Goal: Communication & Community: Share content

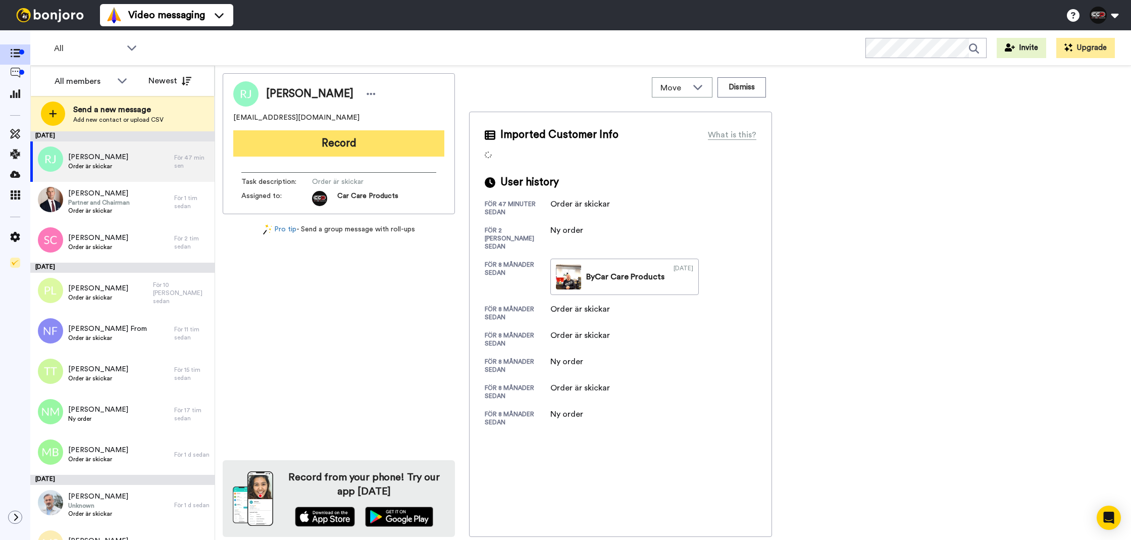
click at [334, 143] on button "Record" at bounding box center [338, 143] width 211 height 26
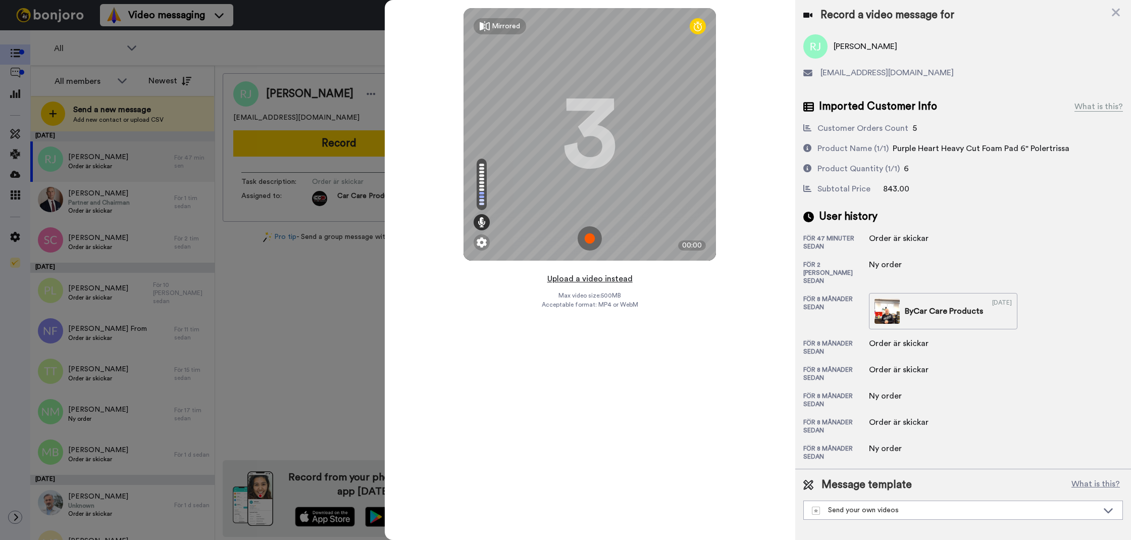
click at [626, 280] on button "Upload a video instead" at bounding box center [589, 278] width 91 height 13
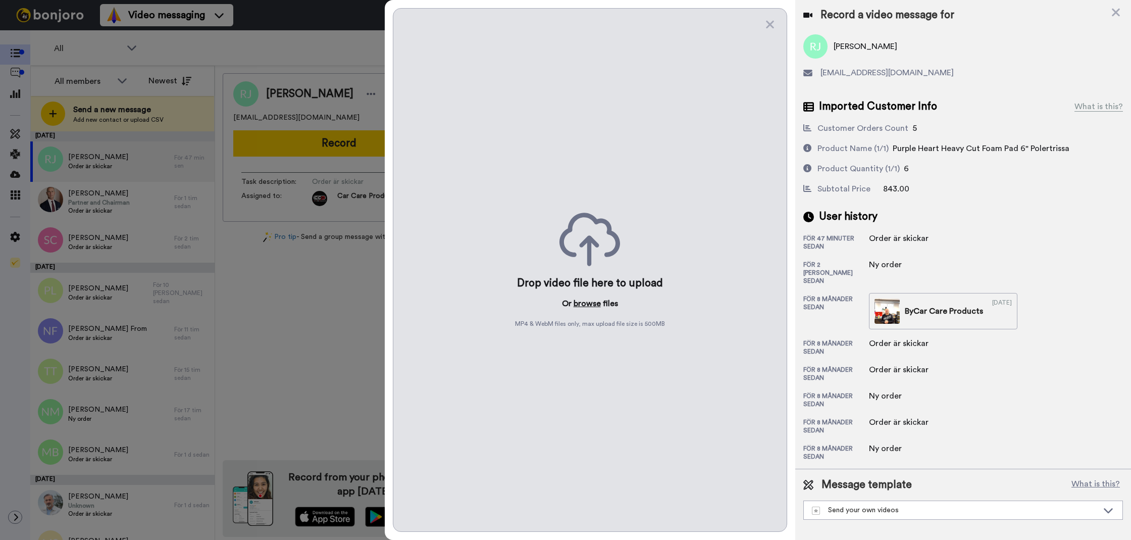
drag, startPoint x: 605, startPoint y: 292, endPoint x: 594, endPoint y: 303, distance: 15.7
click at [598, 301] on div "Drop video file here to upload Or browse files MP4 & WebM files only, max uploa…" at bounding box center [590, 270] width 394 height 524
click at [594, 303] on button "browse" at bounding box center [587, 303] width 27 height 12
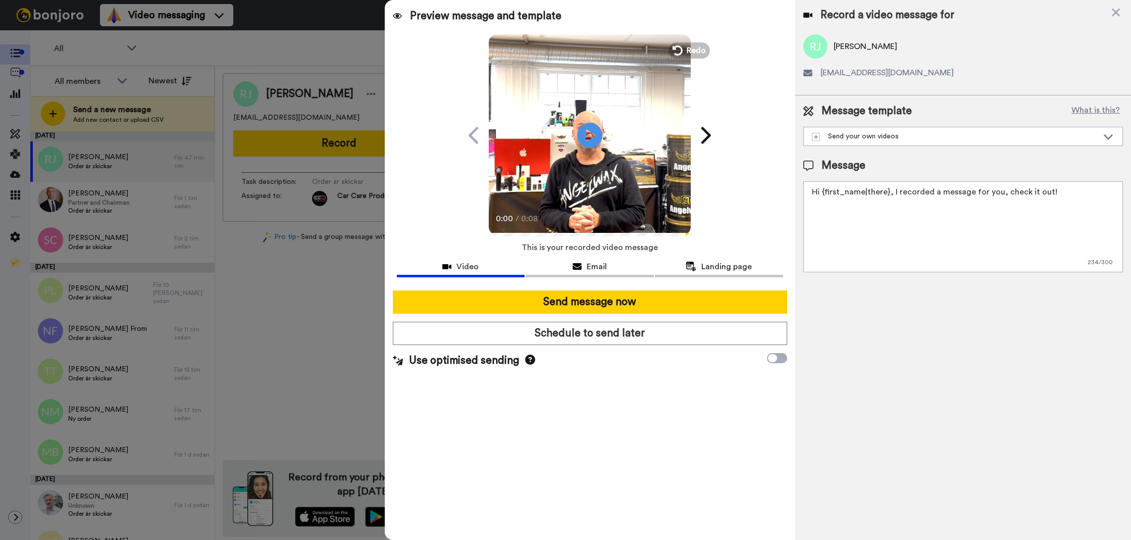
click at [1002, 234] on textarea "Hi {first_name|there}, I recorded a message for you, check it out!" at bounding box center [963, 226] width 320 height 91
type textarea "<"
type textarea "t"
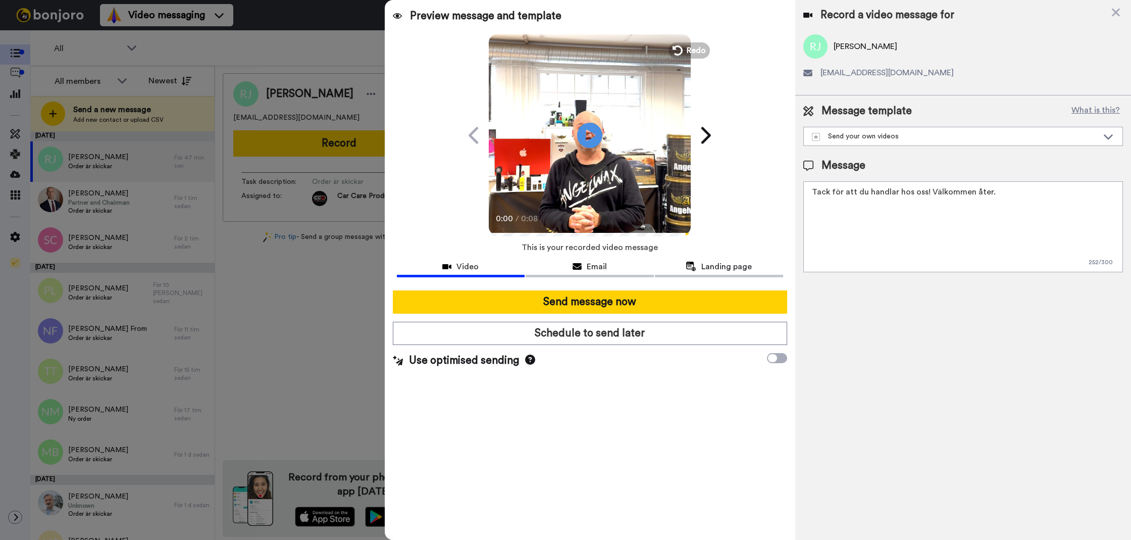
click at [1060, 206] on textarea "Tack för att du handlar hos oss! Välkommen åter." at bounding box center [963, 226] width 320 height 91
click at [1061, 206] on textarea "Tack för att du handlar hos oss! Välkommen åter." at bounding box center [963, 226] width 320 height 91
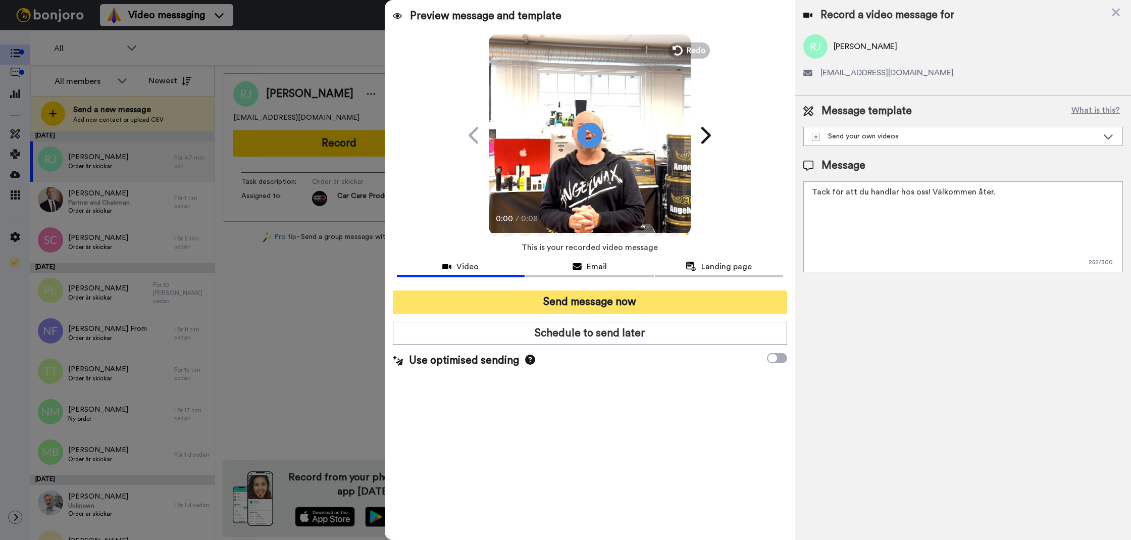
type textarea "Tack för att du handlar hos oss! Välkommen åter."
click at [635, 294] on button "Send message now" at bounding box center [590, 301] width 394 height 23
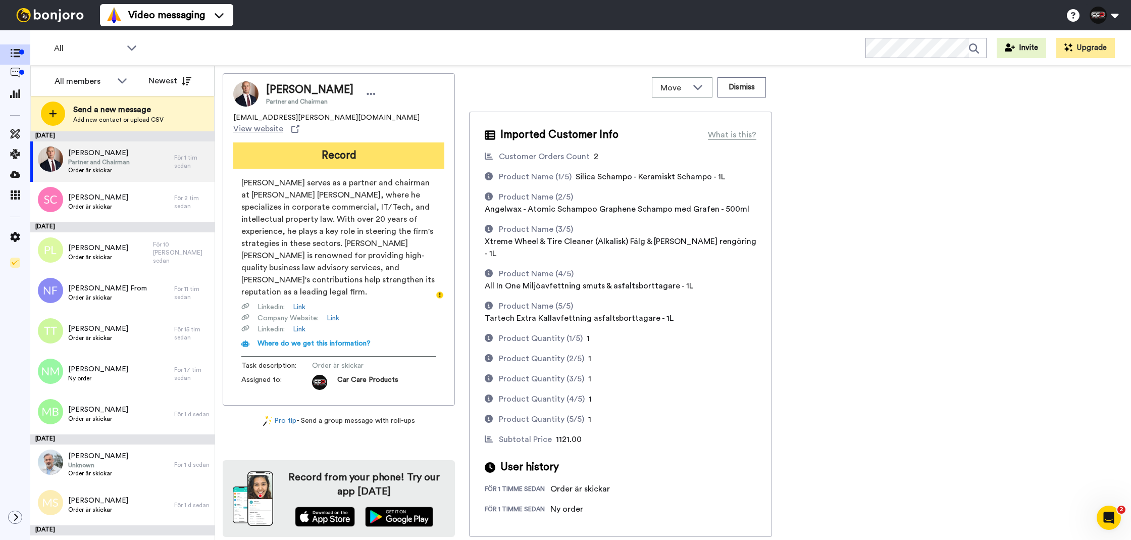
click at [370, 152] on button "Record" at bounding box center [338, 155] width 211 height 26
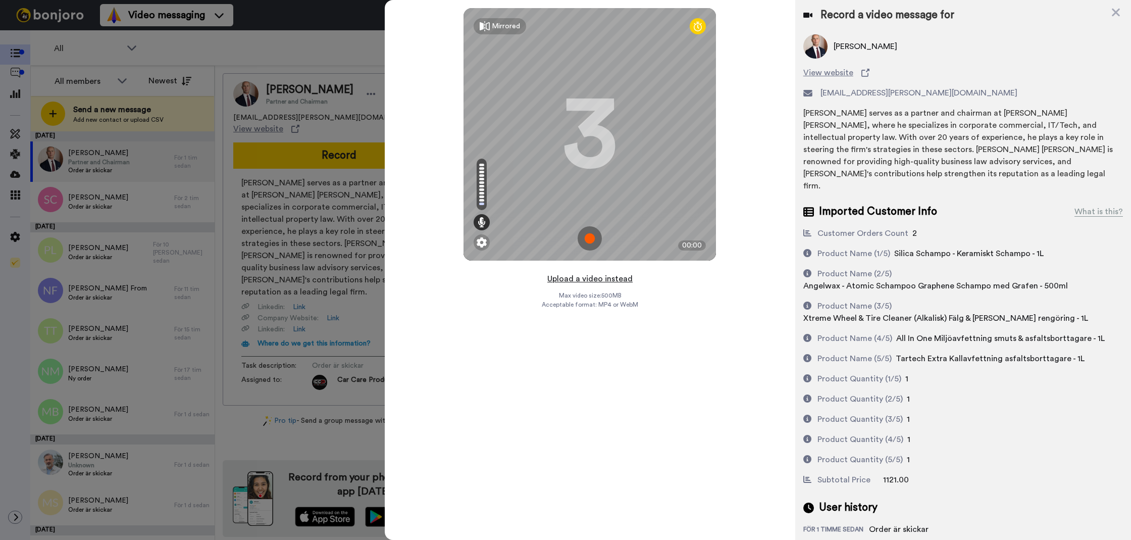
click at [555, 275] on button "Upload a video instead" at bounding box center [589, 278] width 91 height 13
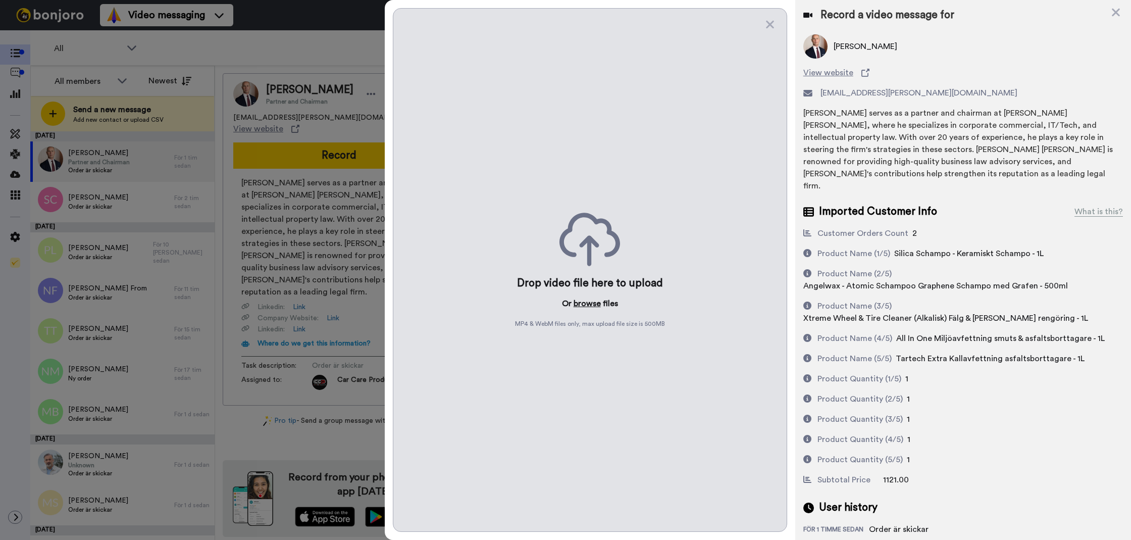
click at [577, 304] on button "browse" at bounding box center [587, 303] width 27 height 12
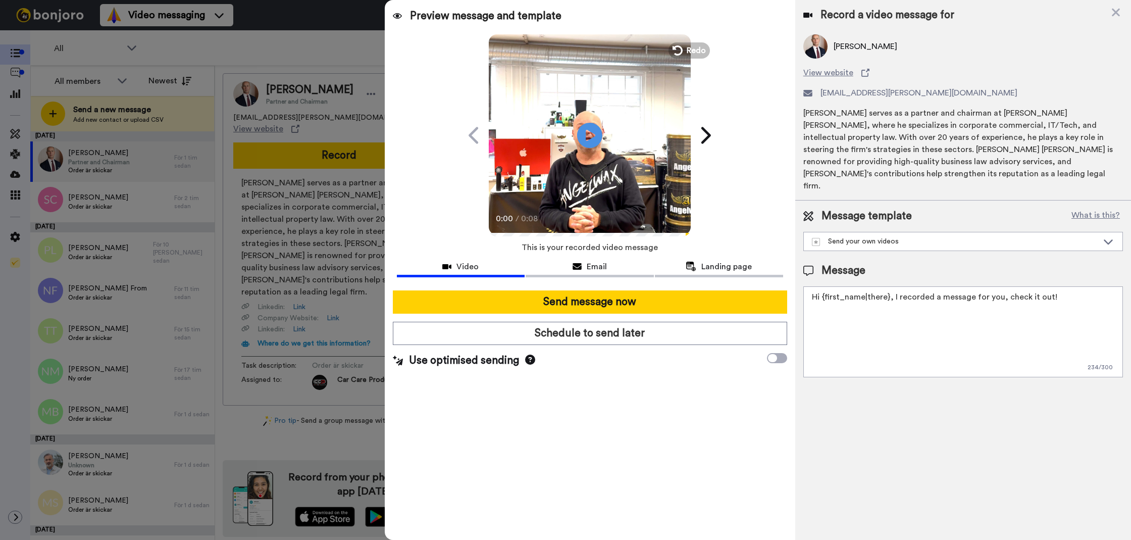
click at [913, 326] on textarea "Hi {first_name|there}, I recorded a message for you, check it out!" at bounding box center [963, 331] width 320 height 91
paste textarea "Tack för att du handlar hos oss! Välkommen åter."
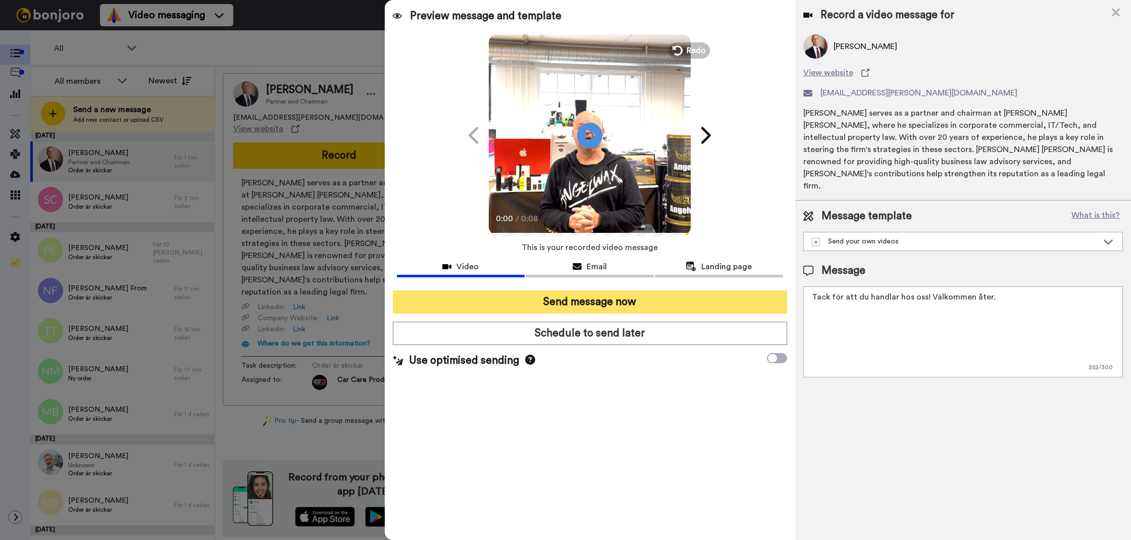
type textarea "Tack för att du handlar hos oss! Välkommen åter."
click at [566, 304] on button "Send message now" at bounding box center [590, 301] width 394 height 23
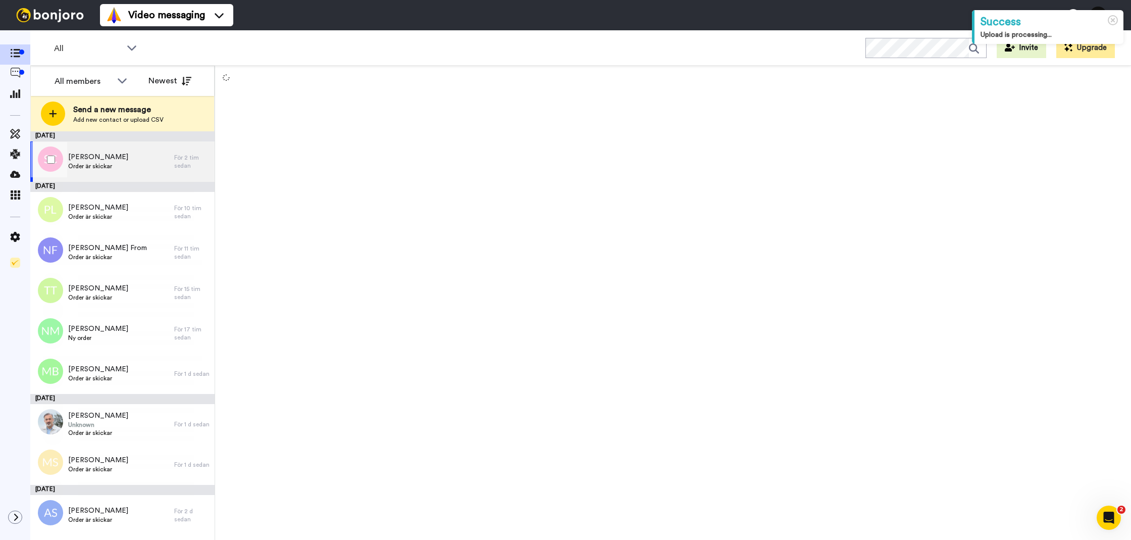
click at [158, 175] on div "Savvas Chatzitheodoridis Order är skickar" at bounding box center [102, 161] width 144 height 40
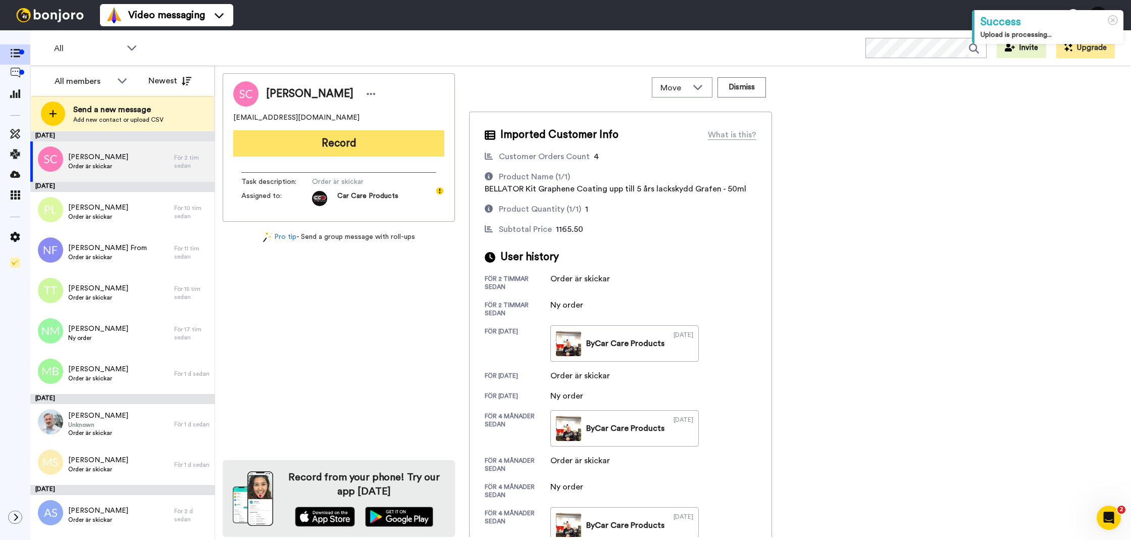
click at [324, 151] on button "Record" at bounding box center [338, 143] width 211 height 26
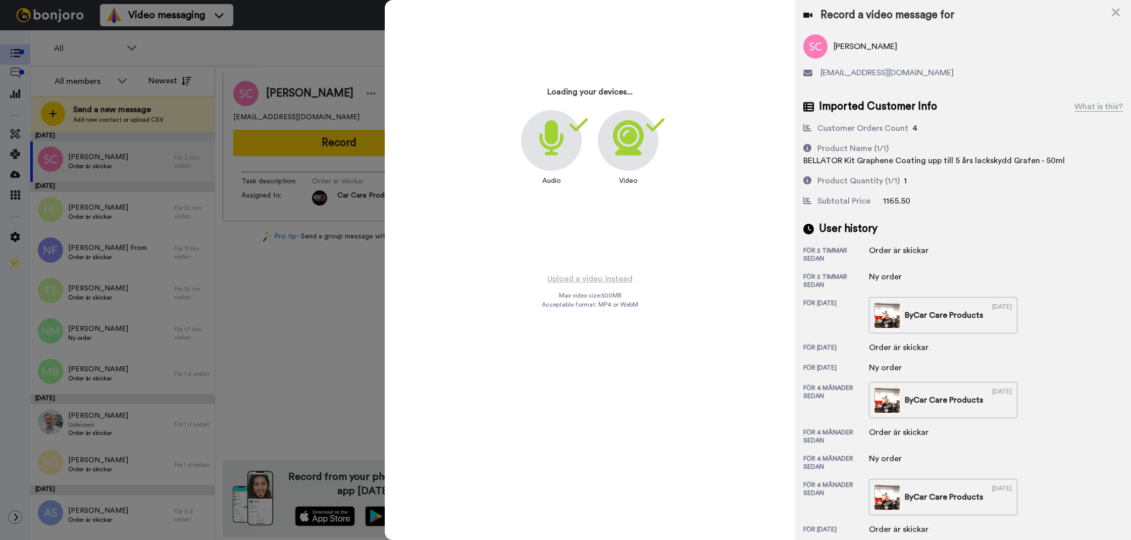
scroll to position [4, 0]
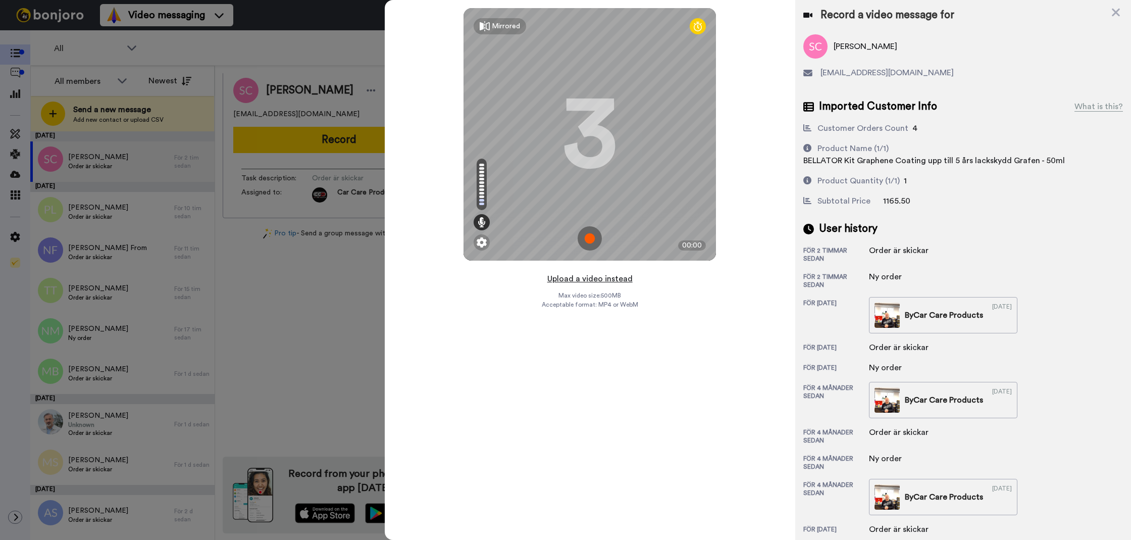
click at [583, 282] on button "Upload a video instead" at bounding box center [589, 278] width 91 height 13
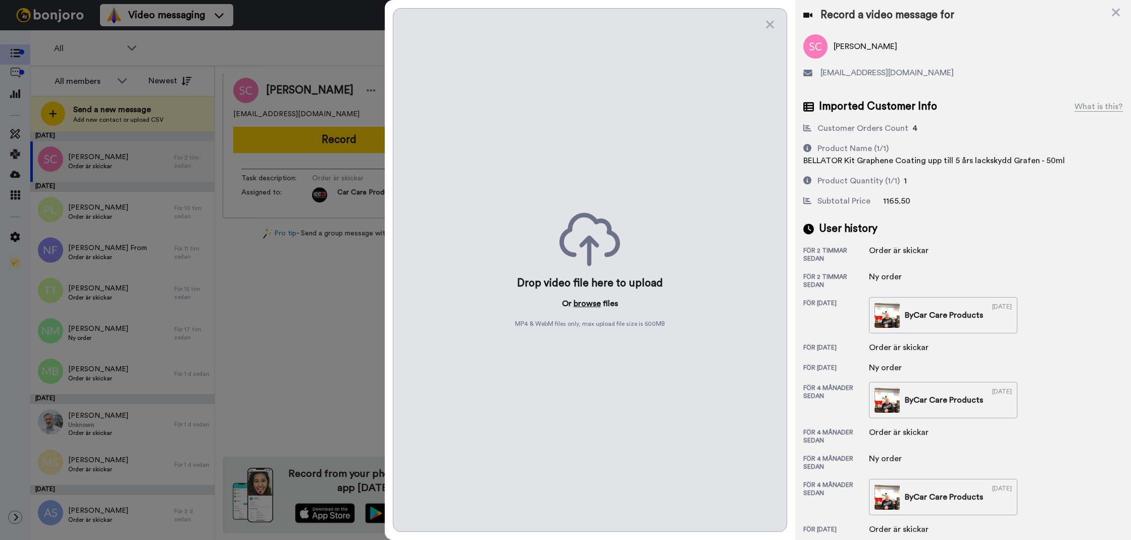
click at [589, 306] on button "browse" at bounding box center [587, 303] width 27 height 12
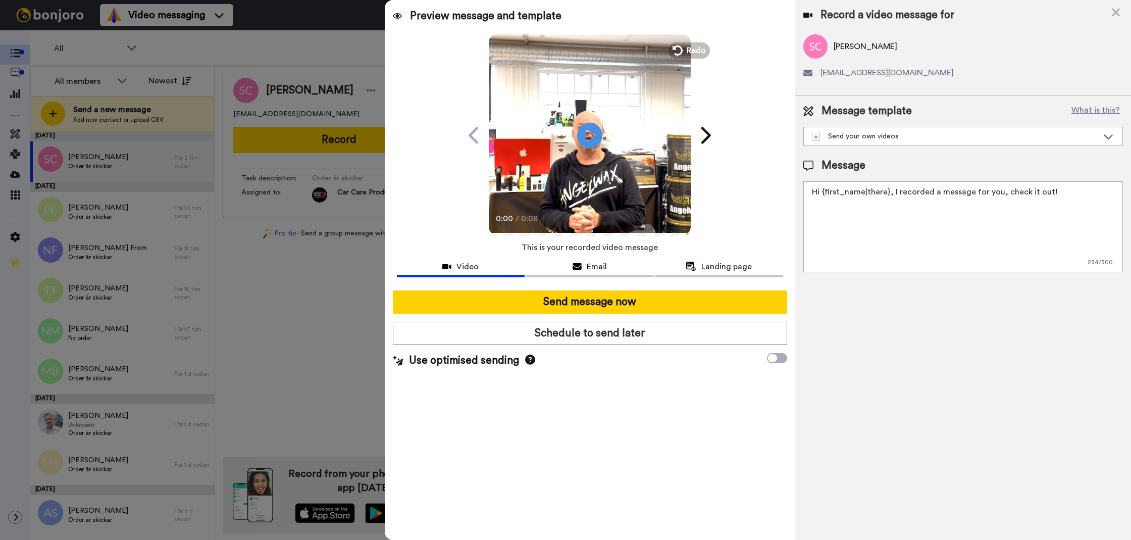
click at [969, 236] on textarea "Hi {first_name|there}, I recorded a message for you, check it out!" at bounding box center [963, 226] width 320 height 91
paste textarea "Tack för att du handlar hos oss! Välkommen åter."
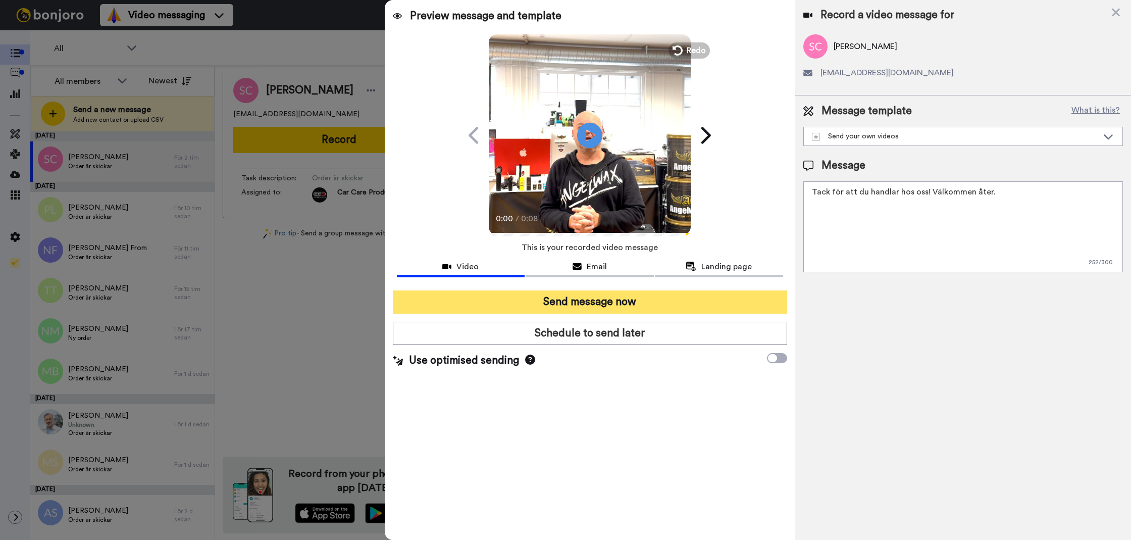
type textarea "Tack för att du handlar hos oss! Välkommen åter."
click at [638, 309] on button "Send message now" at bounding box center [590, 301] width 394 height 23
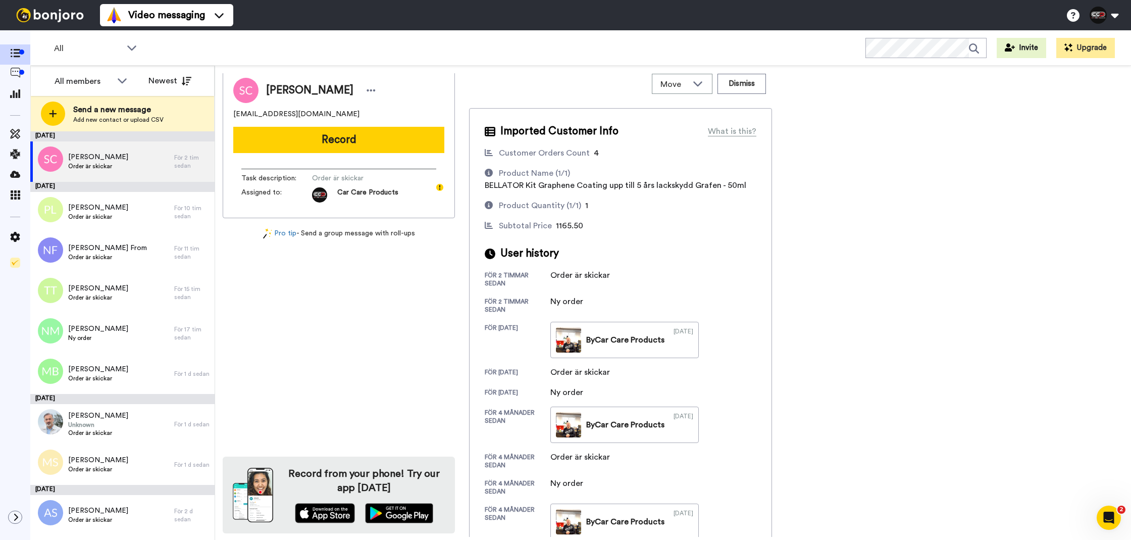
scroll to position [0, 0]
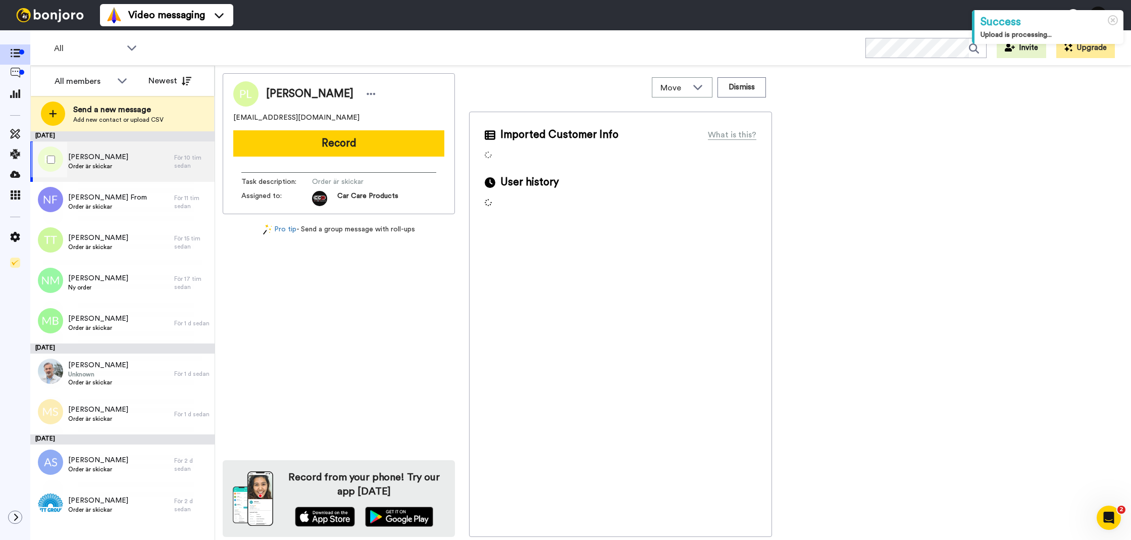
drag, startPoint x: 163, startPoint y: 163, endPoint x: 190, endPoint y: 157, distance: 28.4
click at [163, 163] on div "Pontus Larsson Order är skickar" at bounding box center [102, 161] width 144 height 40
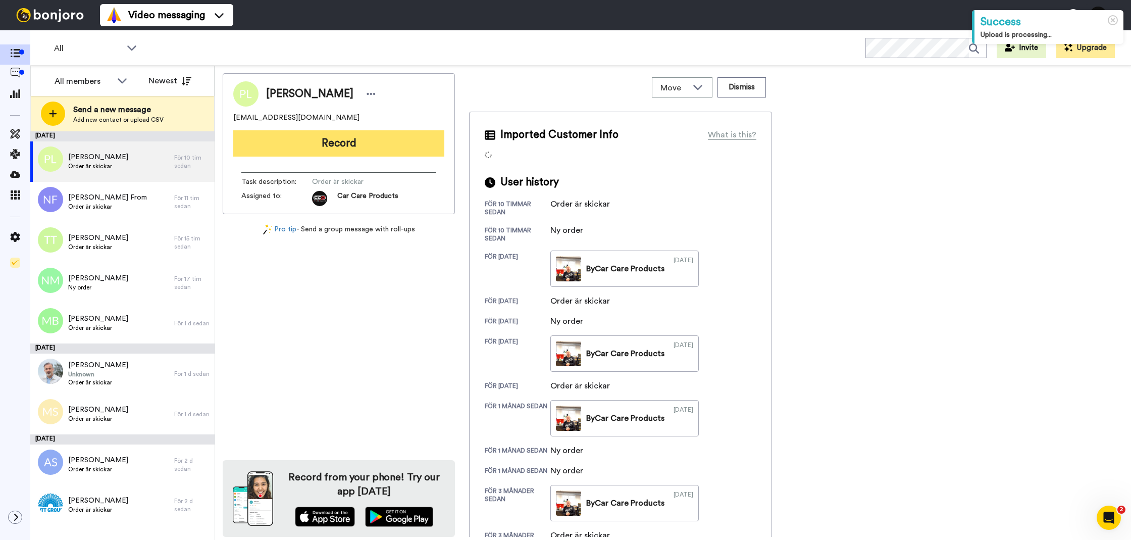
click at [300, 151] on button "Record" at bounding box center [338, 143] width 211 height 26
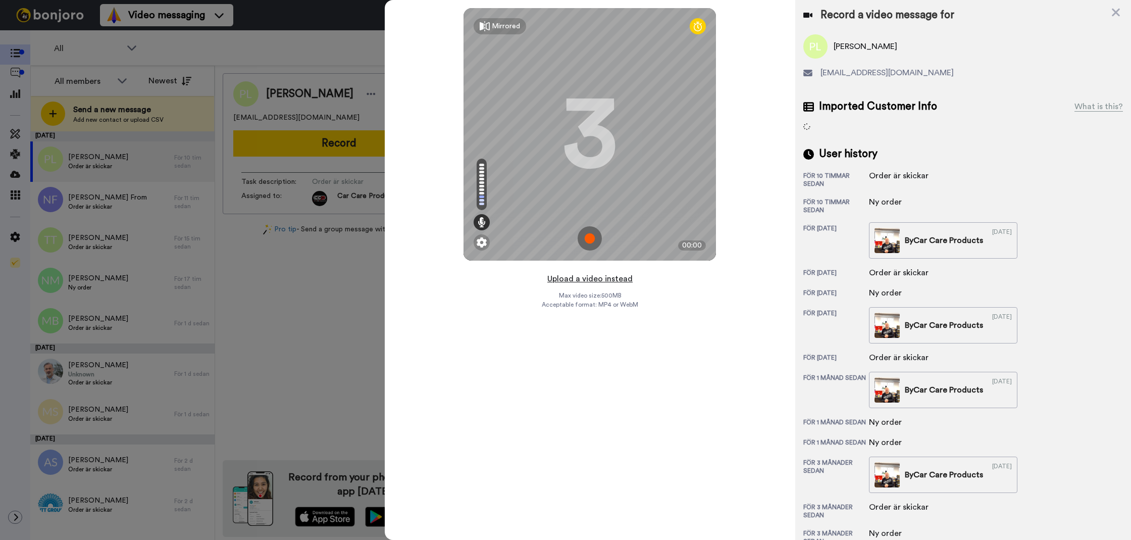
click at [580, 277] on button "Upload a video instead" at bounding box center [589, 278] width 91 height 13
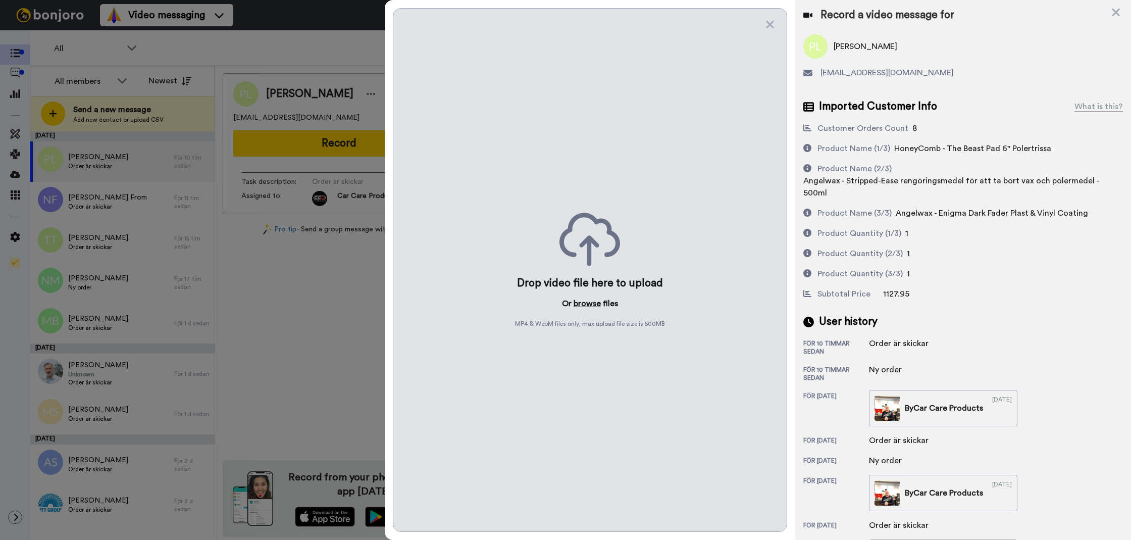
click at [596, 308] on button "browse" at bounding box center [587, 303] width 27 height 12
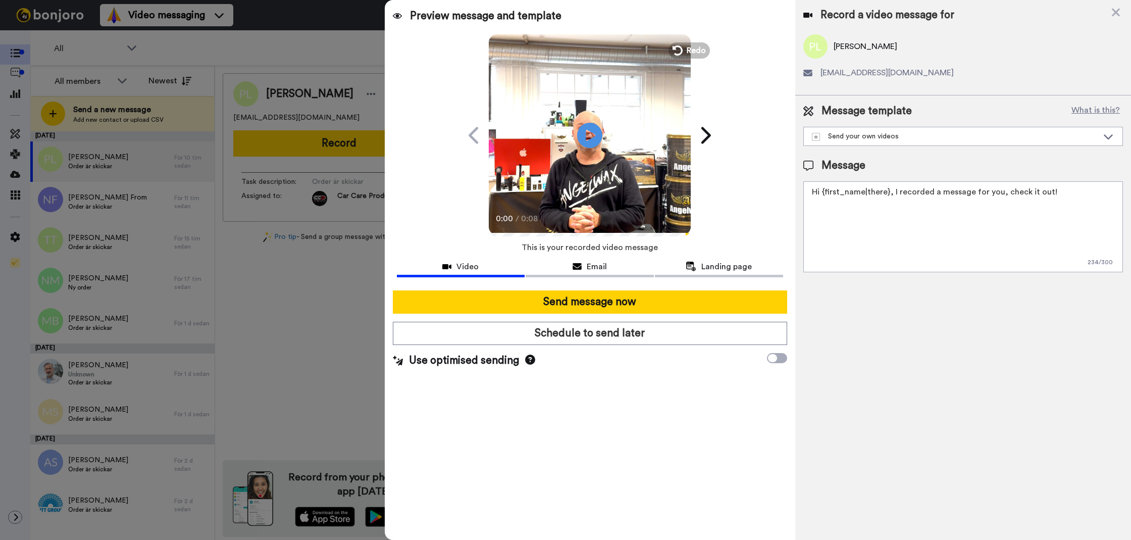
click at [902, 265] on textarea "Hi {first_name|there}, I recorded a message for you, check it out!" at bounding box center [963, 226] width 320 height 91
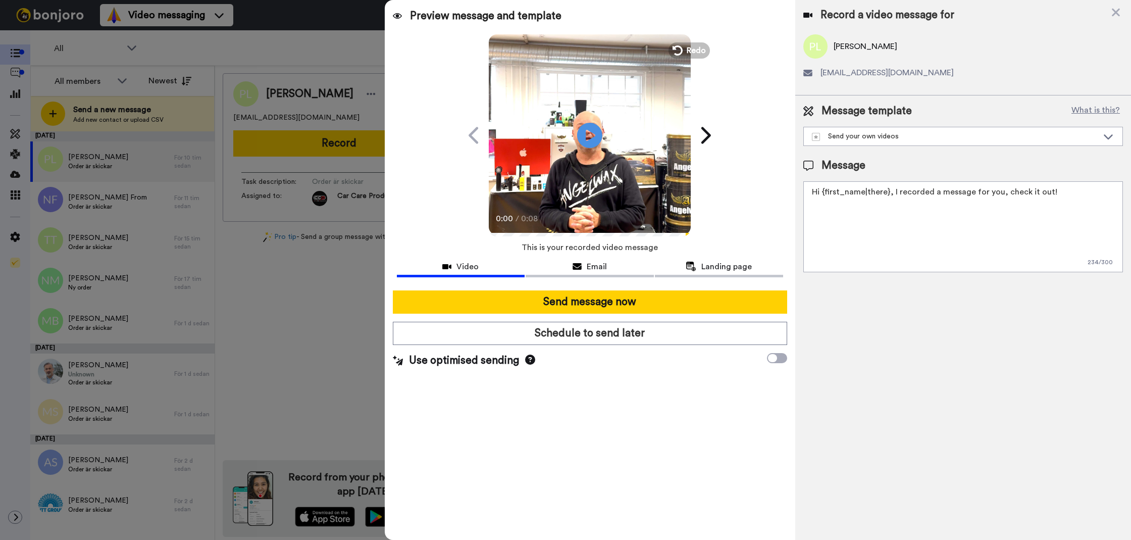
paste textarea "Tack för att du handlar hos oss! Välkommen åter."
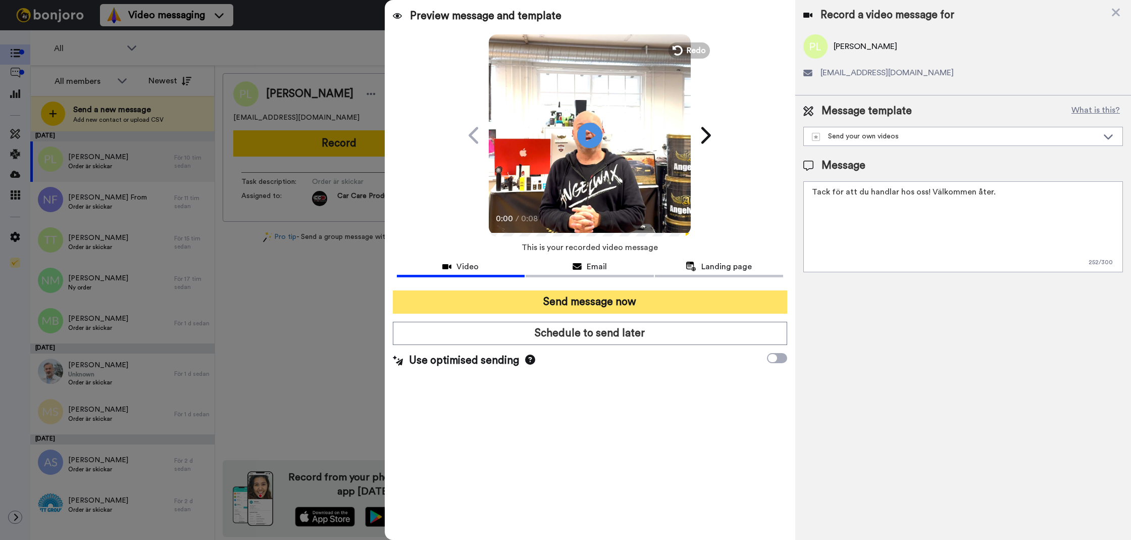
type textarea "Tack för att du handlar hos oss! Välkommen åter."
click at [704, 301] on button "Send message now" at bounding box center [590, 301] width 394 height 23
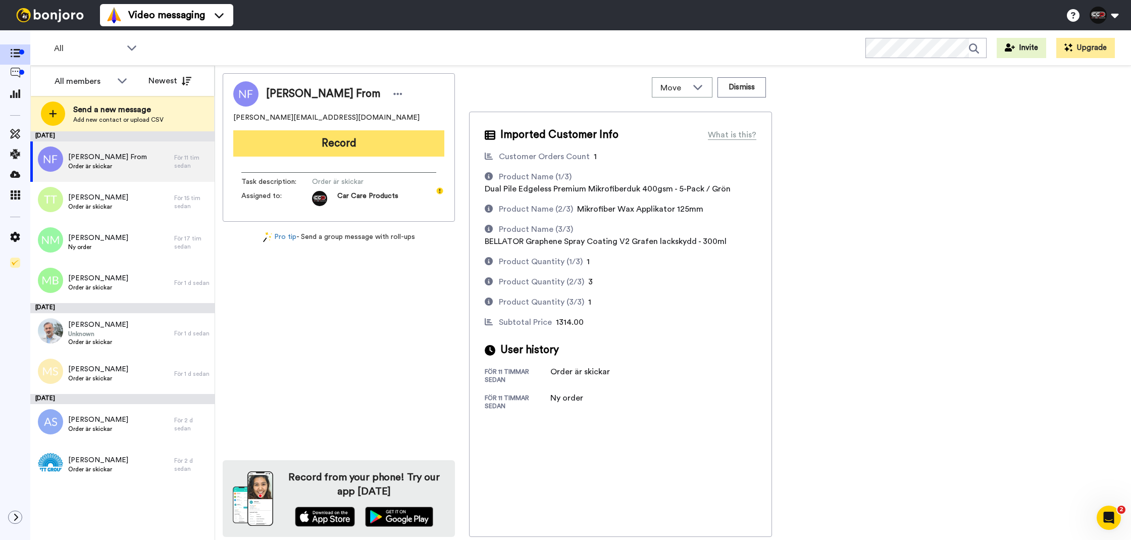
click at [356, 148] on button "Record" at bounding box center [338, 143] width 211 height 26
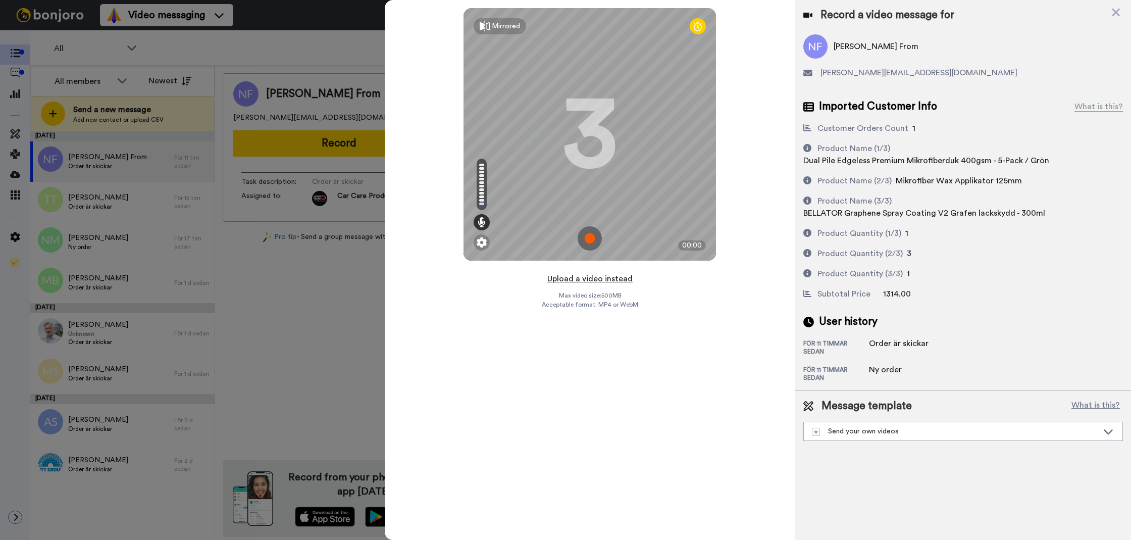
click at [586, 284] on button "Upload a video instead" at bounding box center [589, 278] width 91 height 13
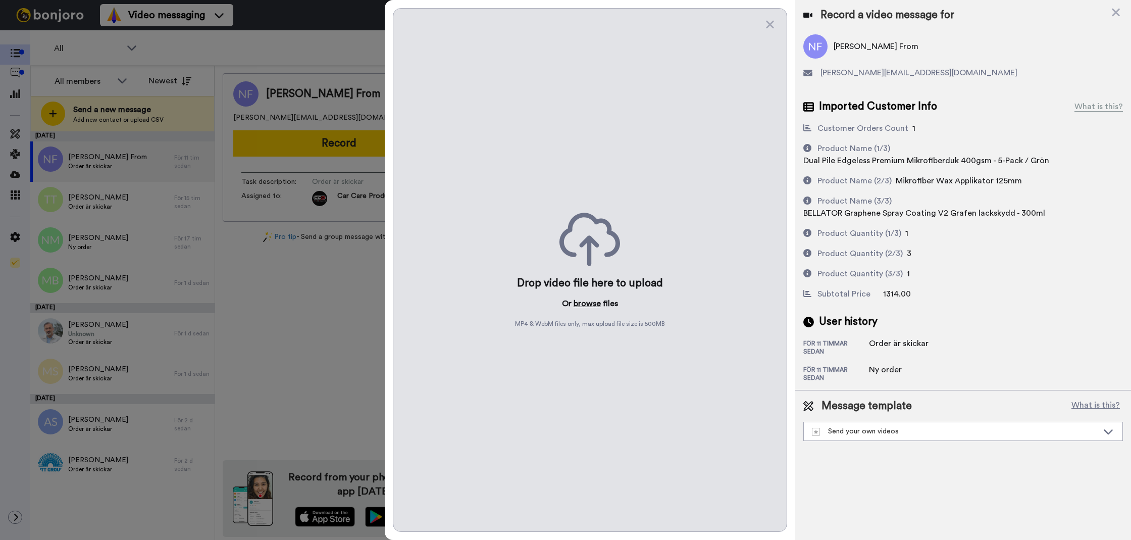
click at [590, 306] on button "browse" at bounding box center [587, 303] width 27 height 12
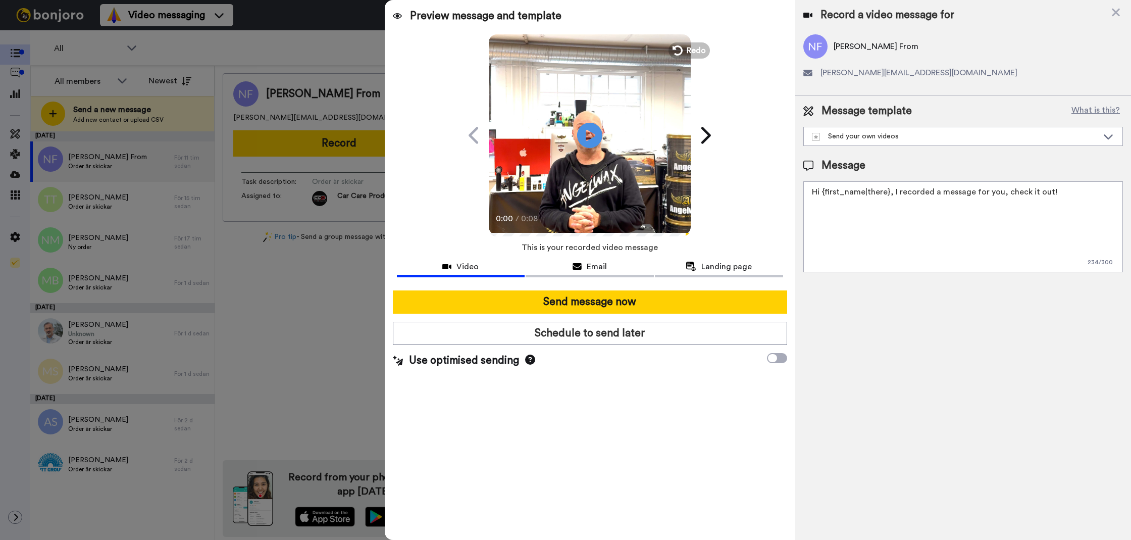
click at [867, 221] on textarea "Hi {first_name|there}, I recorded a message for you, check it out!" at bounding box center [963, 226] width 320 height 91
paste textarea "Tack för att du handlar hos oss! Välkommen åter."
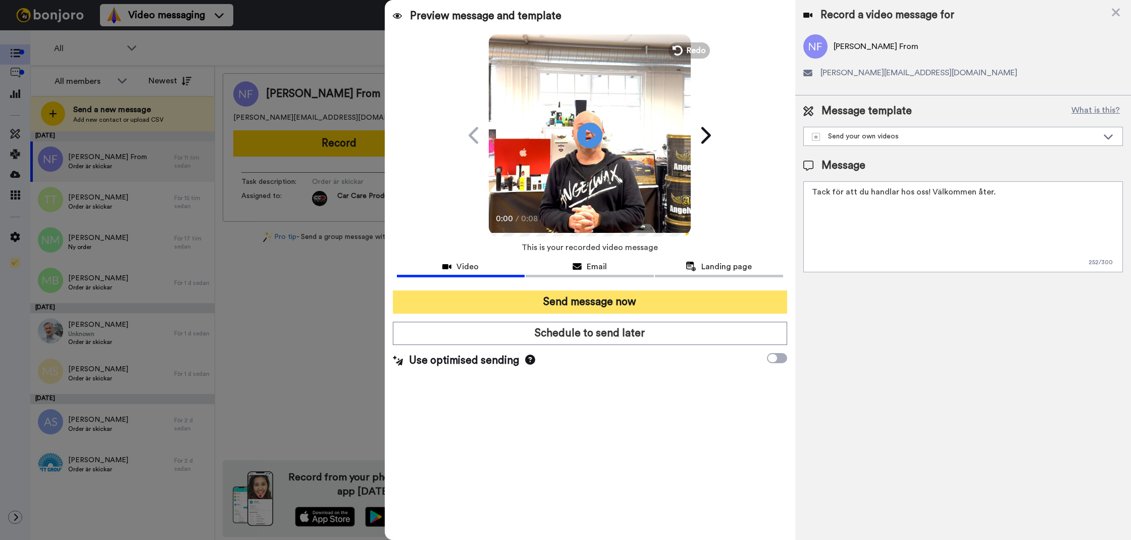
type textarea "Tack för att du handlar hos oss! Välkommen åter."
click at [752, 306] on button "Send message now" at bounding box center [590, 301] width 394 height 23
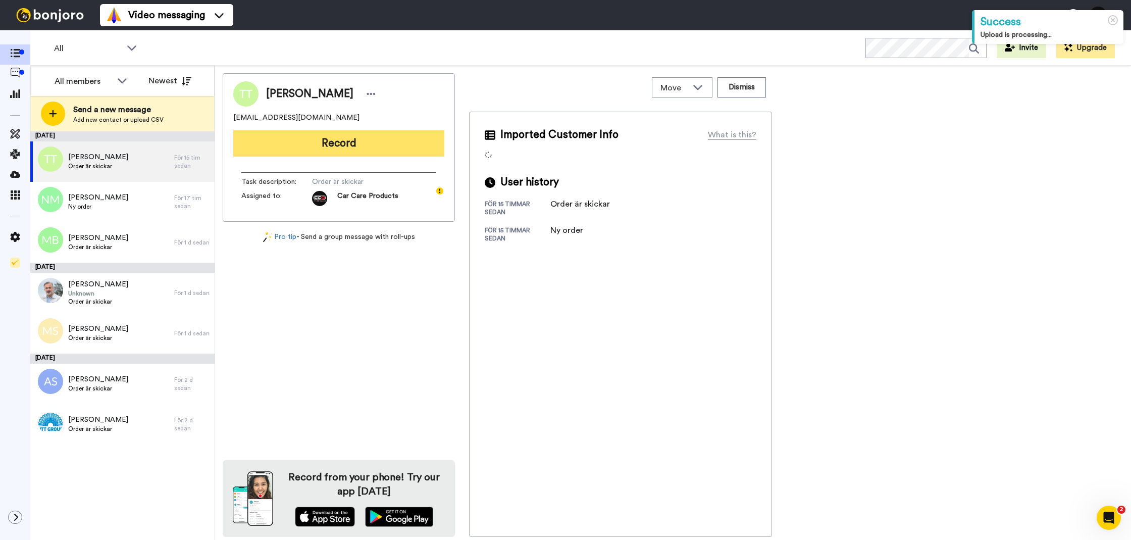
click at [361, 144] on button "Record" at bounding box center [338, 143] width 211 height 26
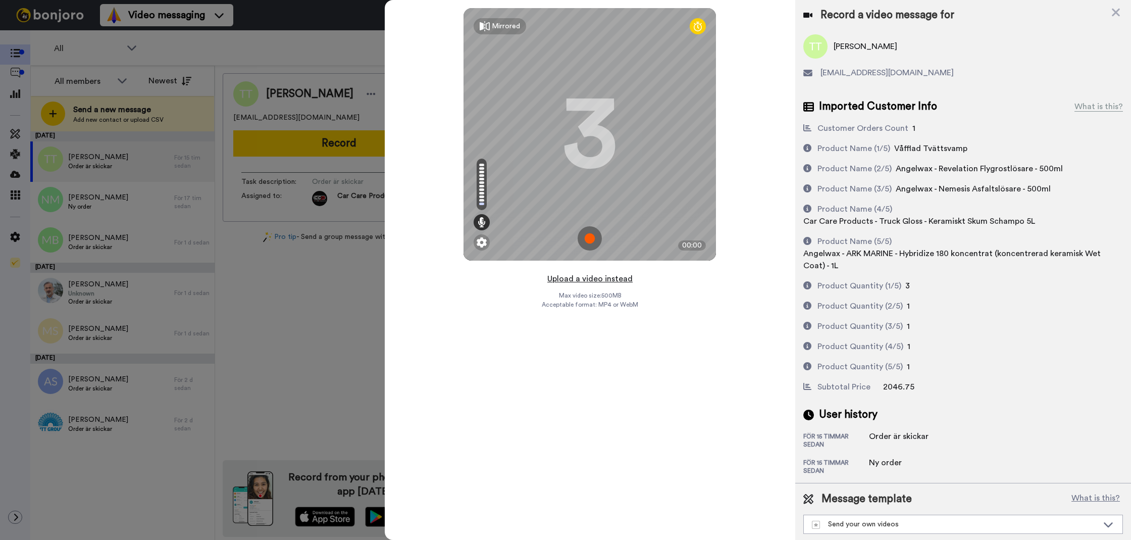
click at [557, 273] on button "Upload a video instead" at bounding box center [589, 278] width 91 height 13
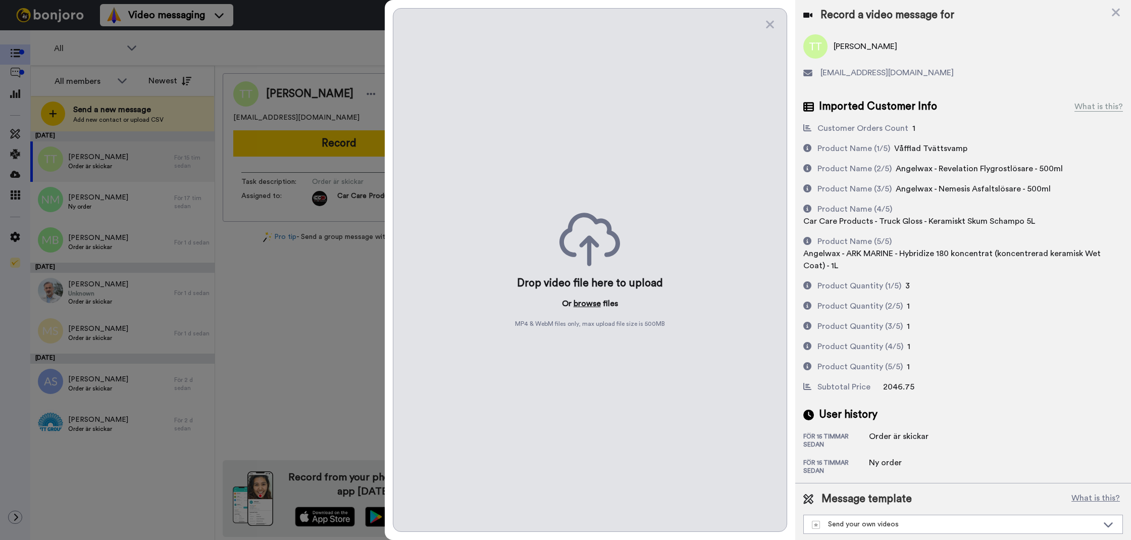
click at [583, 303] on button "browse" at bounding box center [587, 303] width 27 height 12
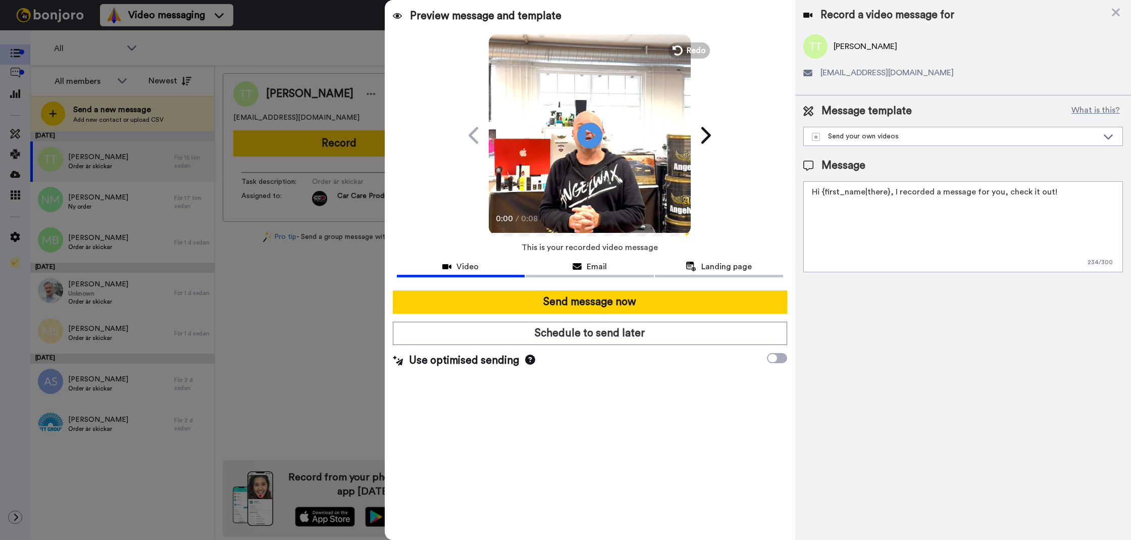
click at [898, 204] on textarea "Hi {first_name|there}, I recorded a message for you, check it out!" at bounding box center [963, 226] width 320 height 91
paste textarea "Tack för att du handlar hos oss! Välkommen åter."
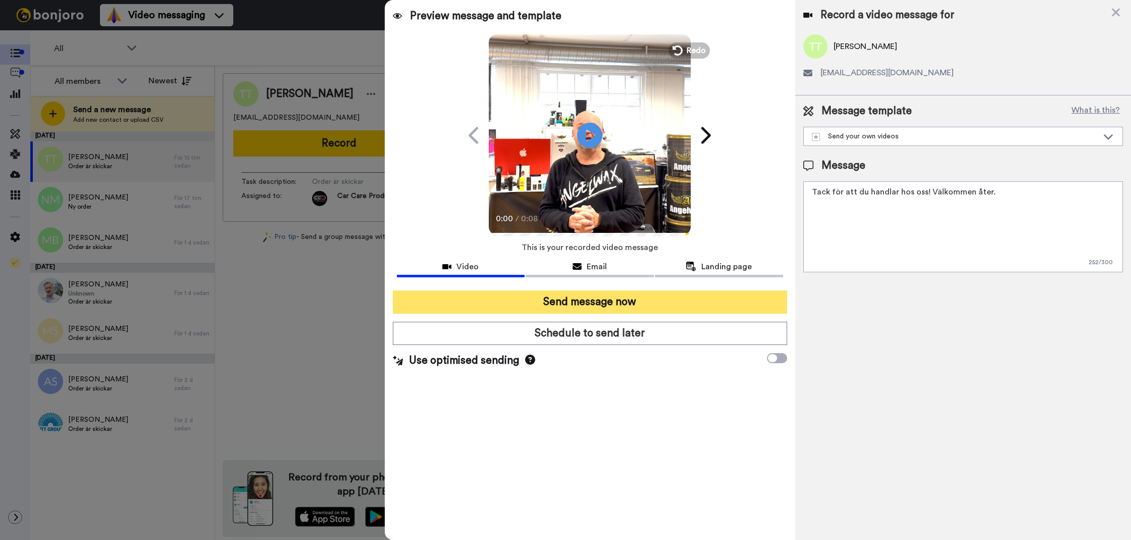
type textarea "Tack för att du handlar hos oss! Välkommen åter."
click at [667, 303] on button "Send message now" at bounding box center [590, 301] width 394 height 23
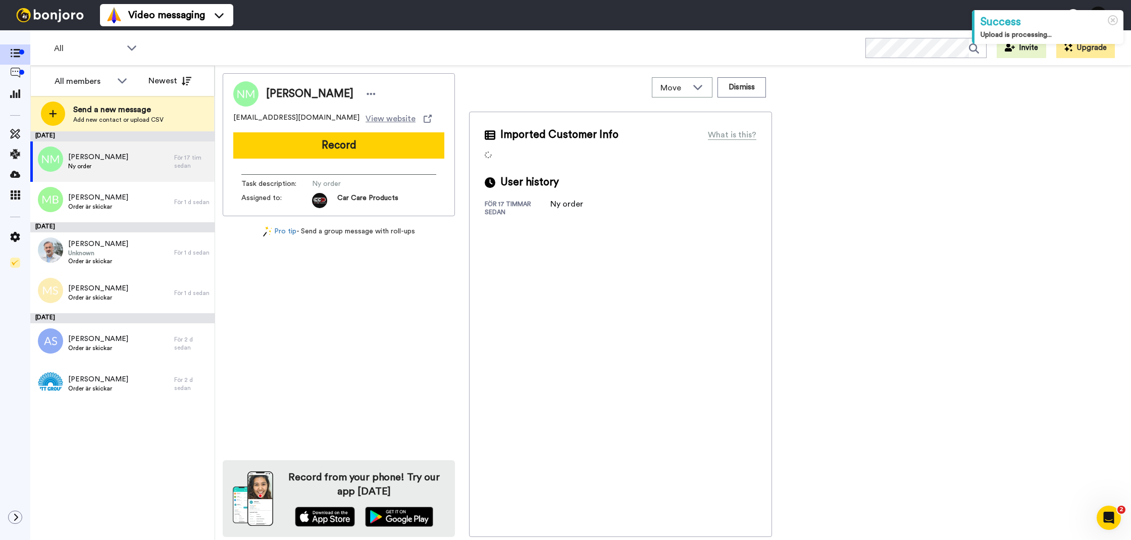
click at [287, 150] on button "Record" at bounding box center [338, 145] width 211 height 26
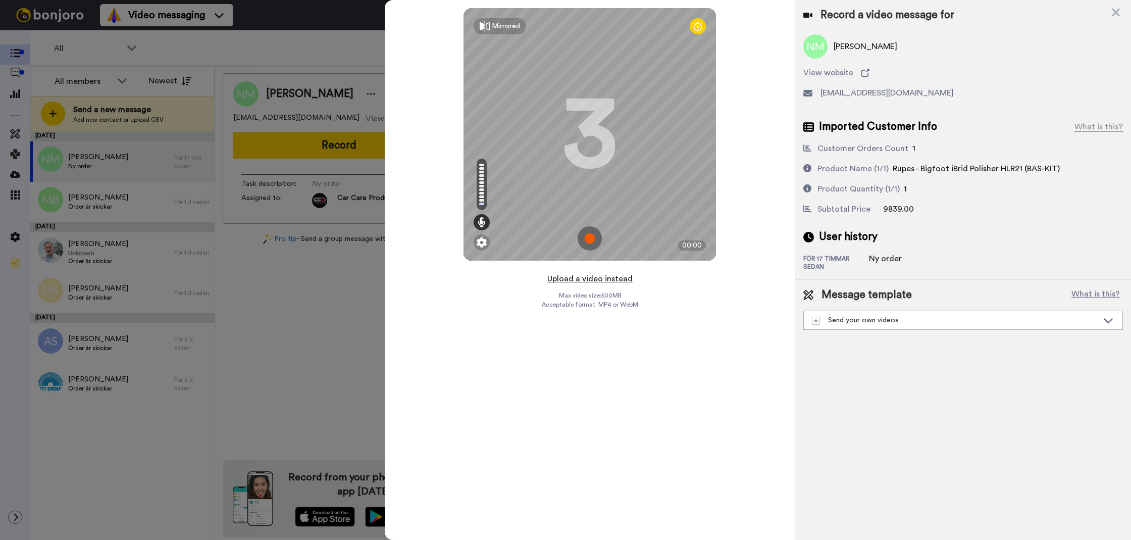
click at [595, 278] on button "Upload a video instead" at bounding box center [589, 278] width 91 height 13
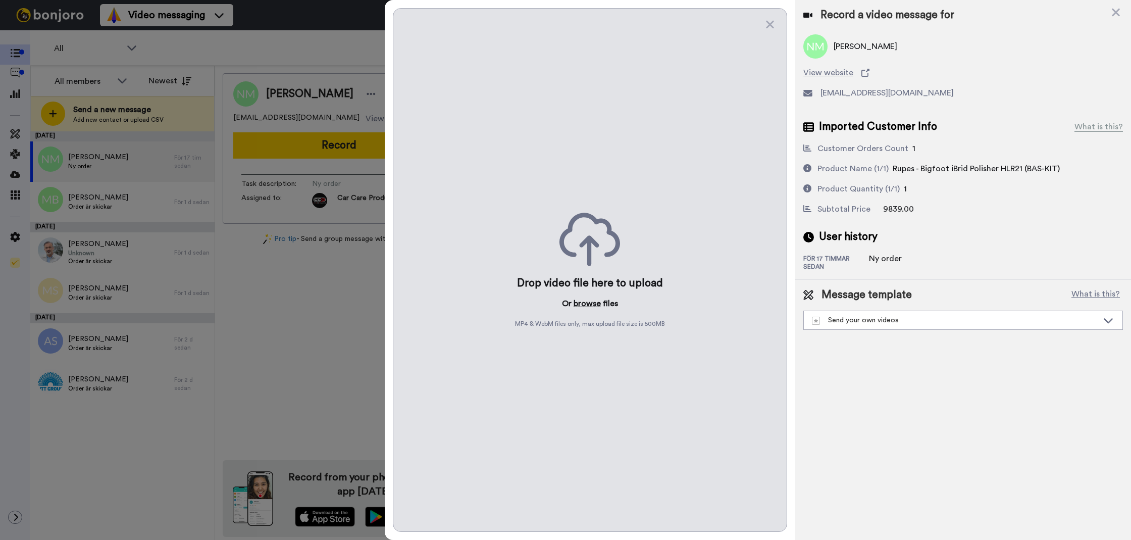
click at [584, 303] on button "browse" at bounding box center [587, 303] width 27 height 12
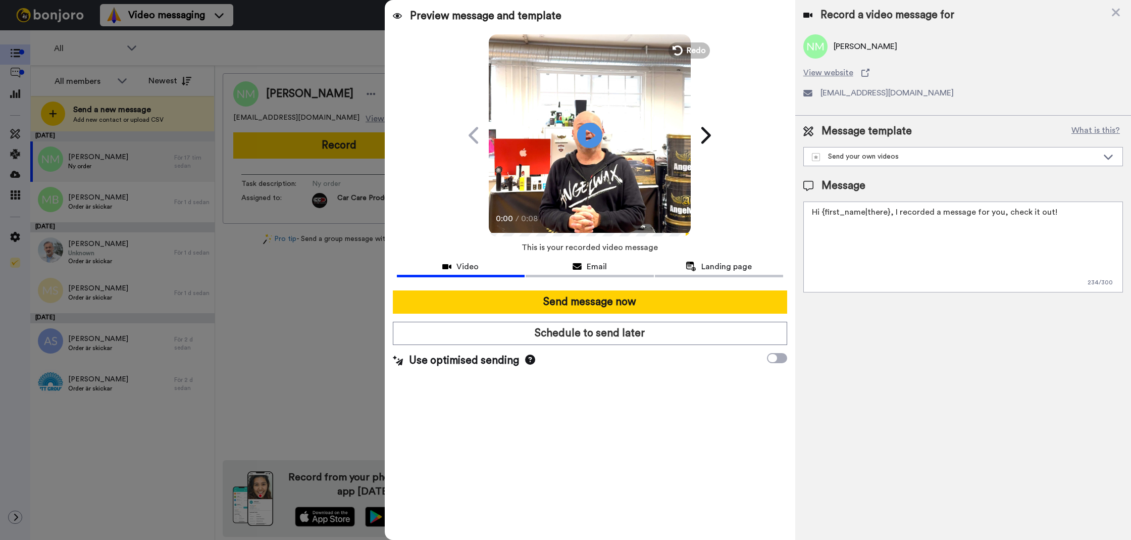
click at [899, 275] on textarea "Hi {first_name|there}, I recorded a message for you, check it out!" at bounding box center [963, 246] width 320 height 91
paste textarea "Tack för att du handlar hos oss! Välkommen åter."
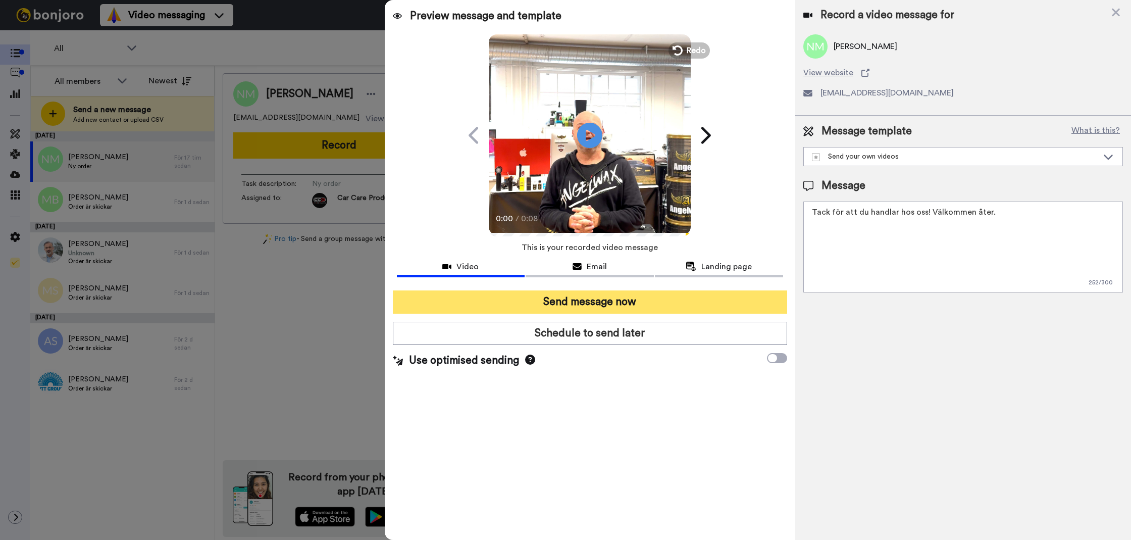
type textarea "Tack för att du handlar hos oss! Välkommen åter."
click at [666, 304] on button "Send message now" at bounding box center [590, 301] width 394 height 23
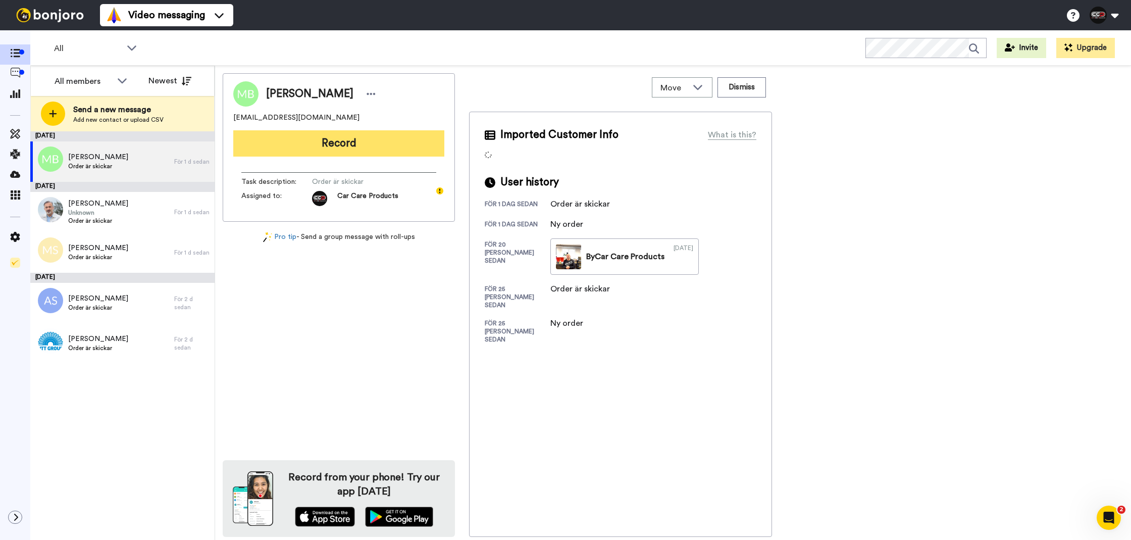
click at [411, 152] on button "Record" at bounding box center [338, 143] width 211 height 26
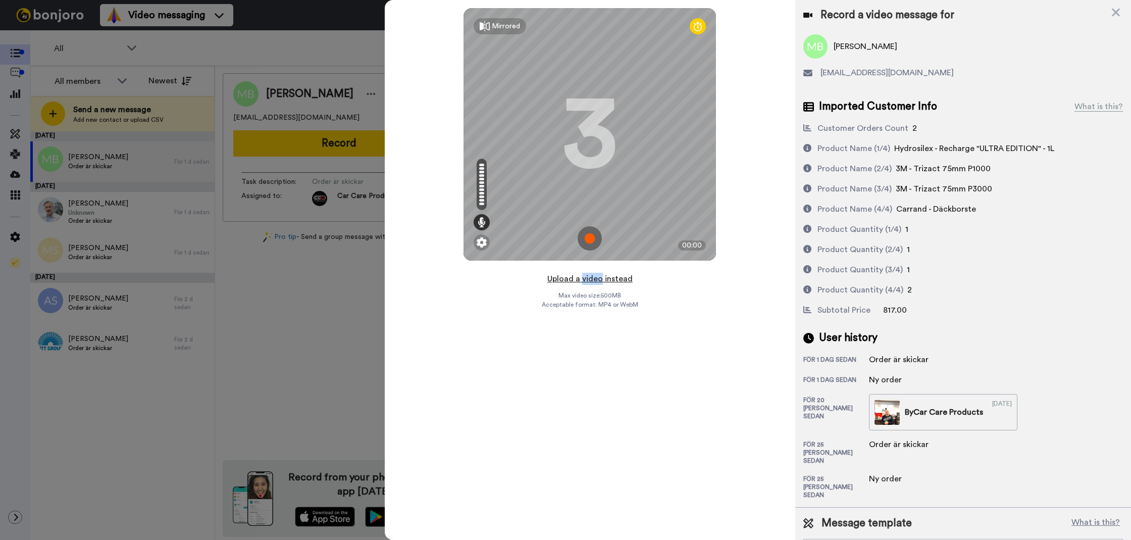
click at [585, 280] on button "Upload a video instead" at bounding box center [589, 278] width 91 height 13
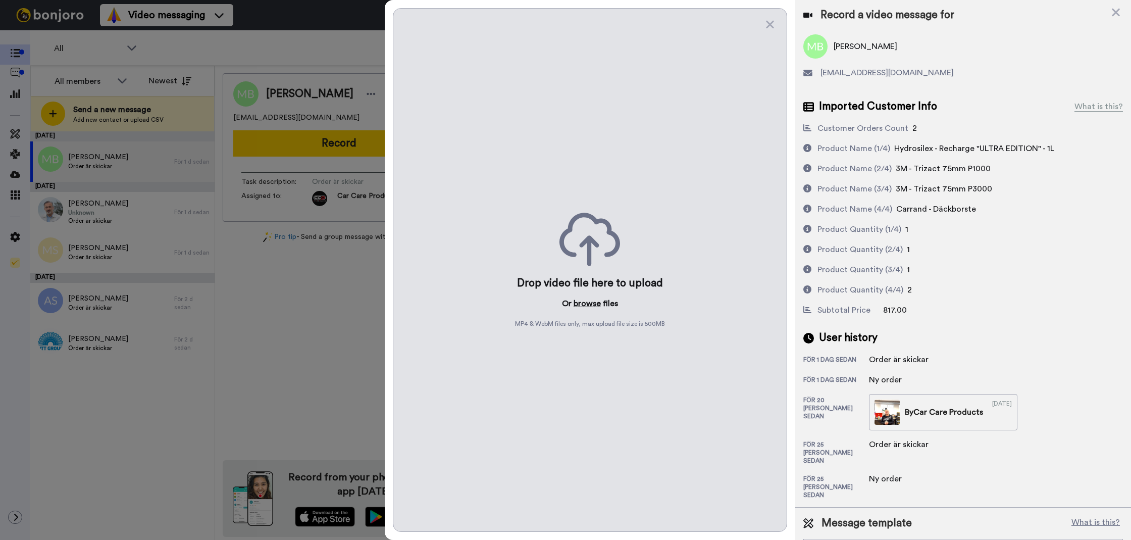
click at [578, 299] on button "browse" at bounding box center [587, 303] width 27 height 12
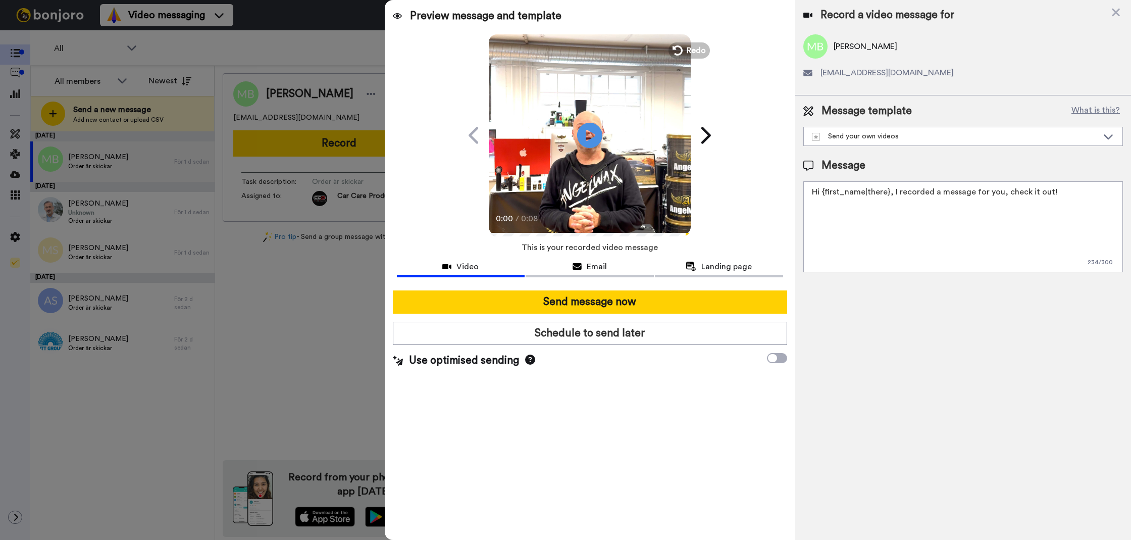
click at [890, 254] on textarea "Hi {first_name|there}, I recorded a message for you, check it out!" at bounding box center [963, 226] width 320 height 91
paste textarea "Tack för att du handlar hos oss! Välkommen åter."
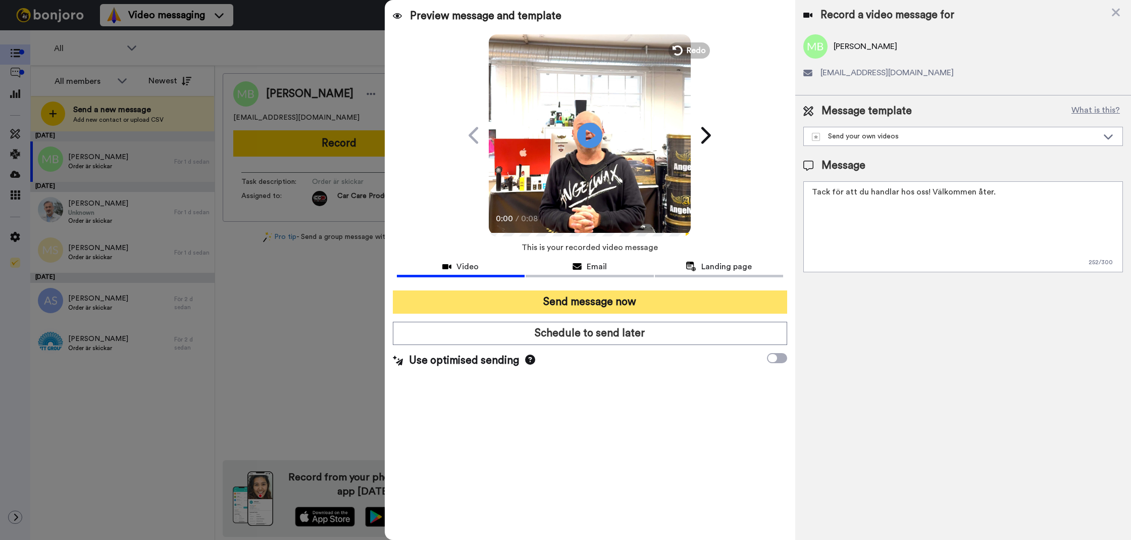
type textarea "Tack för att du handlar hos oss! Välkommen åter."
click at [704, 292] on button "Send message now" at bounding box center [590, 301] width 394 height 23
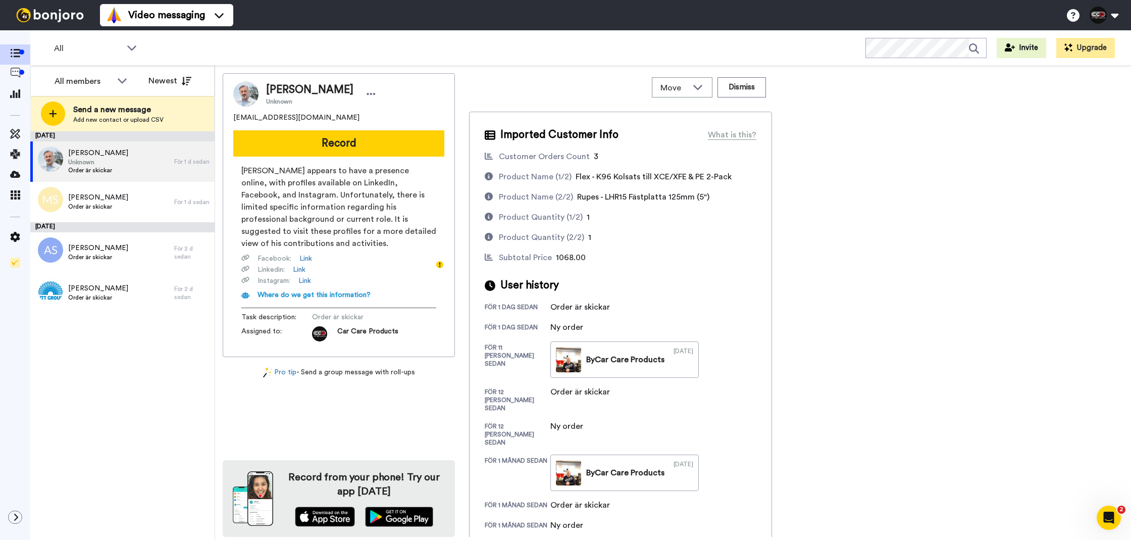
click at [266, 136] on button "Record" at bounding box center [338, 143] width 211 height 26
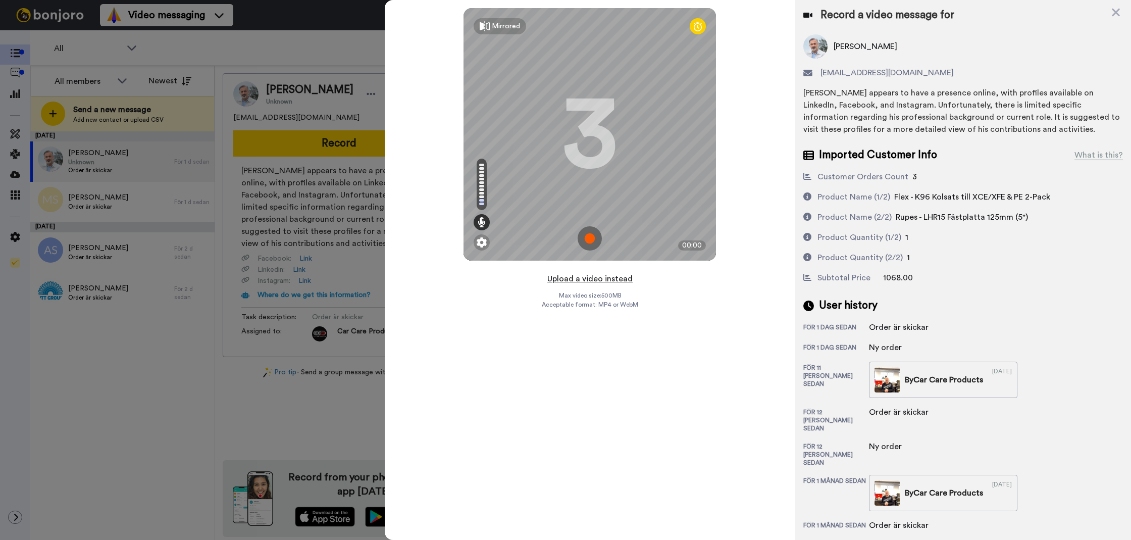
click at [565, 276] on button "Upload a video instead" at bounding box center [589, 278] width 91 height 13
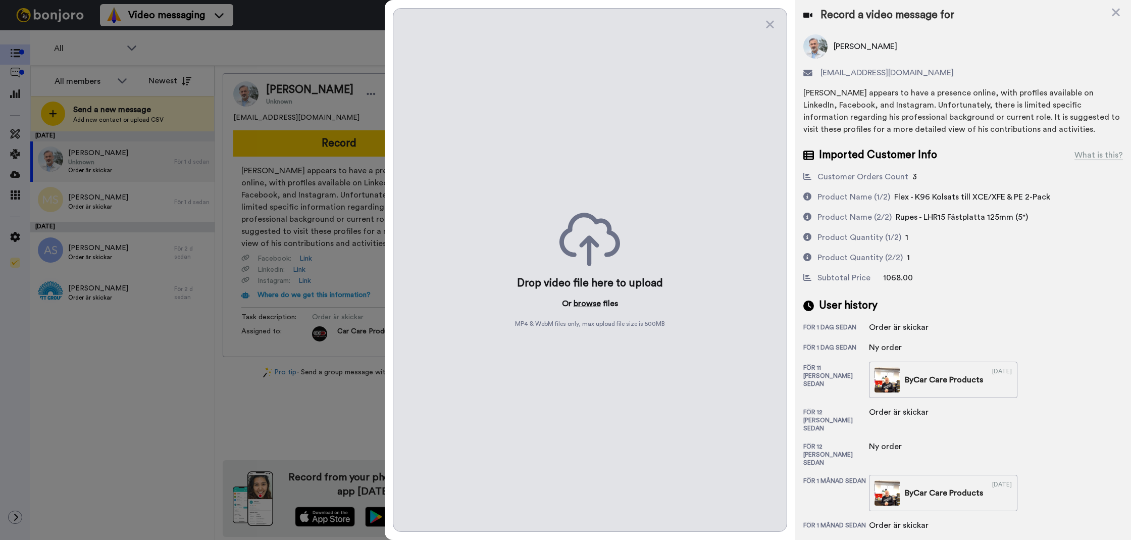
click at [585, 303] on button "browse" at bounding box center [587, 303] width 27 height 12
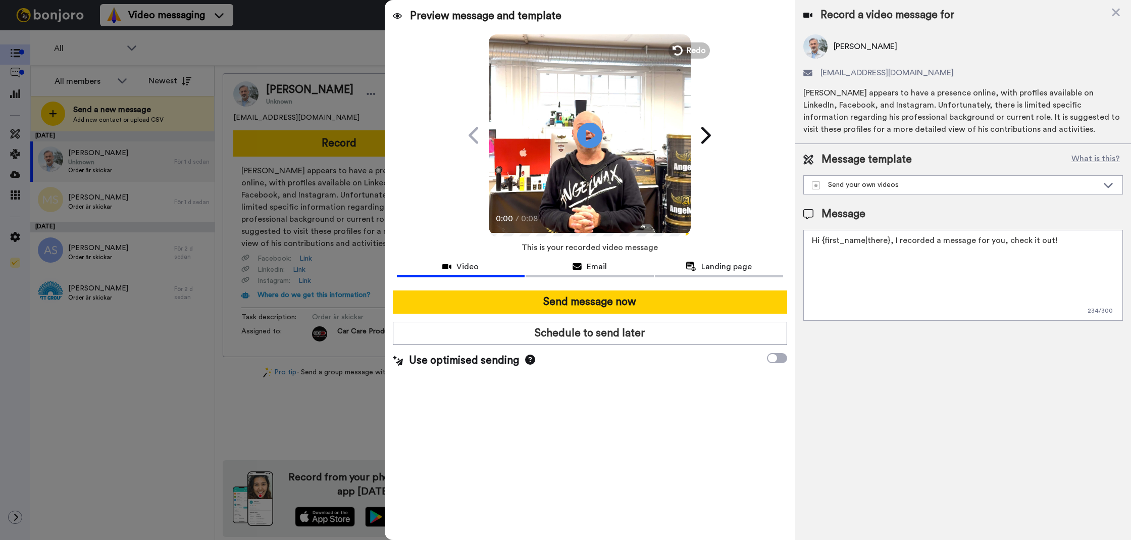
click at [950, 304] on textarea "Hi {first_name|there}, I recorded a message for you, check it out!" at bounding box center [963, 275] width 320 height 91
paste textarea "Tack för att du handlar hos oss! Välkommen åter."
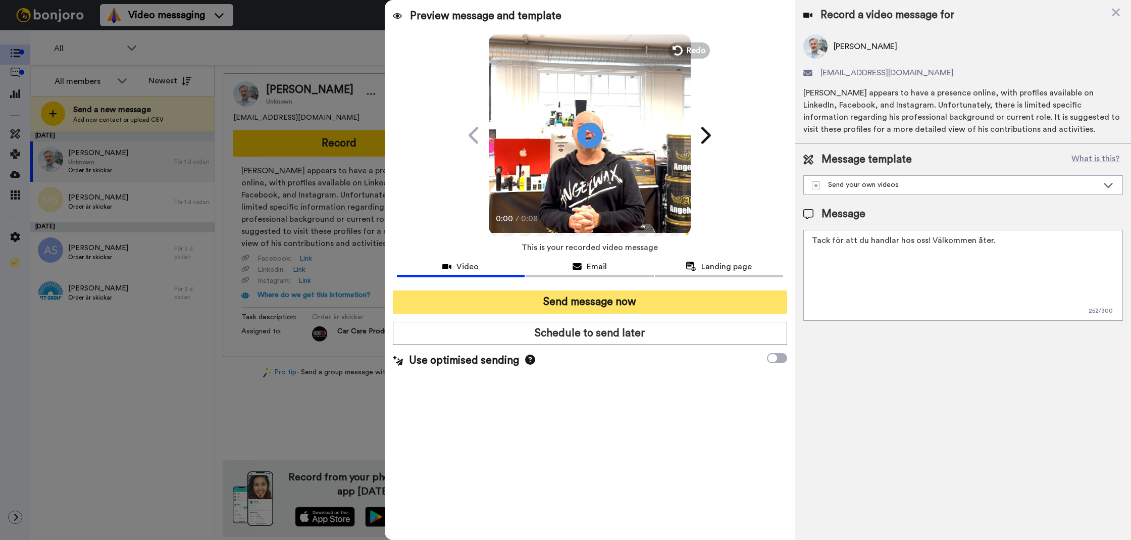
type textarea "Tack för att du handlar hos oss! Välkommen åter."
click at [782, 300] on button "Send message now" at bounding box center [590, 301] width 394 height 23
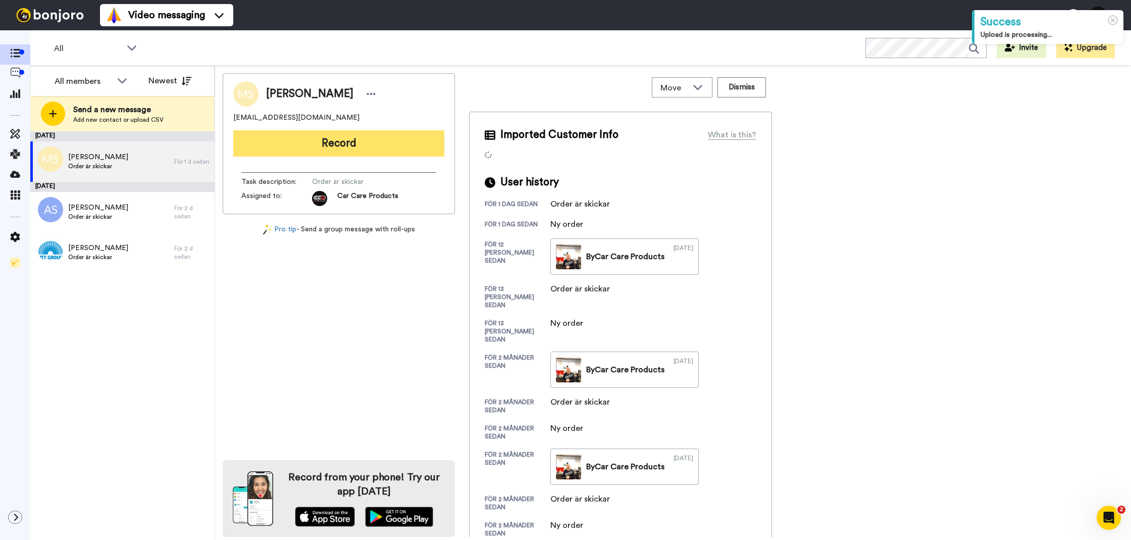
click at [354, 142] on button "Record" at bounding box center [338, 143] width 211 height 26
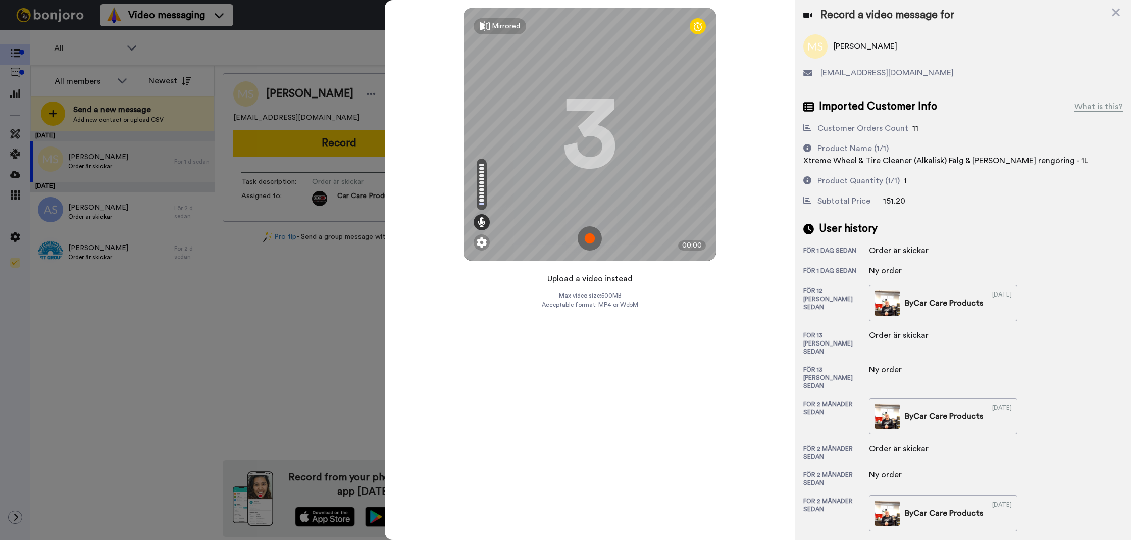
click at [612, 282] on button "Upload a video instead" at bounding box center [589, 278] width 91 height 13
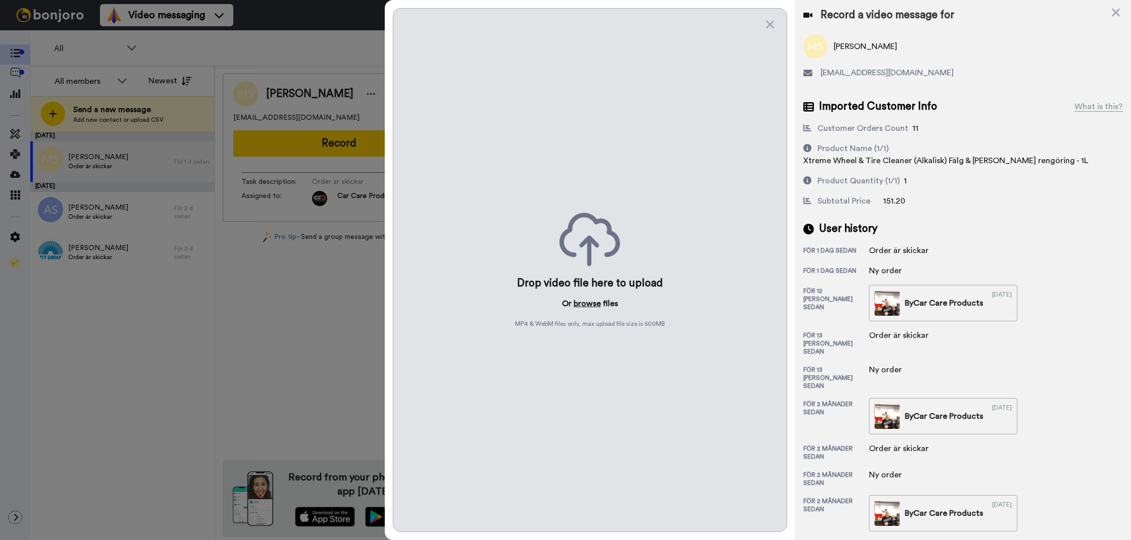
click at [598, 302] on button "browse" at bounding box center [587, 303] width 27 height 12
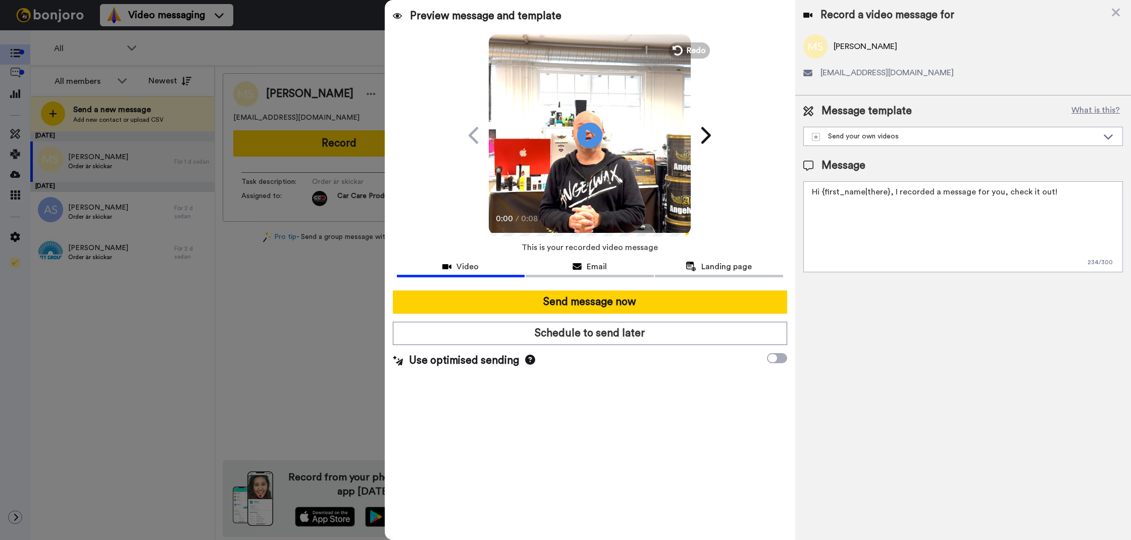
click at [856, 216] on textarea "Hi {first_name|there}, I recorded a message for you, check it out!" at bounding box center [963, 226] width 320 height 91
paste textarea "Tack för att du handlar hos oss! Välkommen åter."
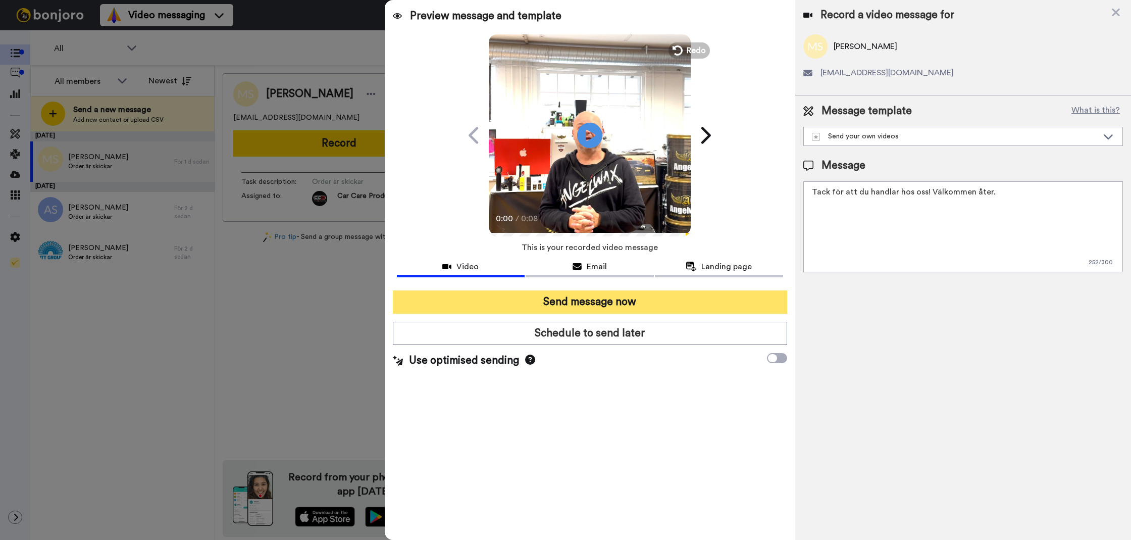
type textarea "Tack för att du handlar hos oss! Välkommen åter."
click at [692, 295] on button "Send message now" at bounding box center [590, 301] width 394 height 23
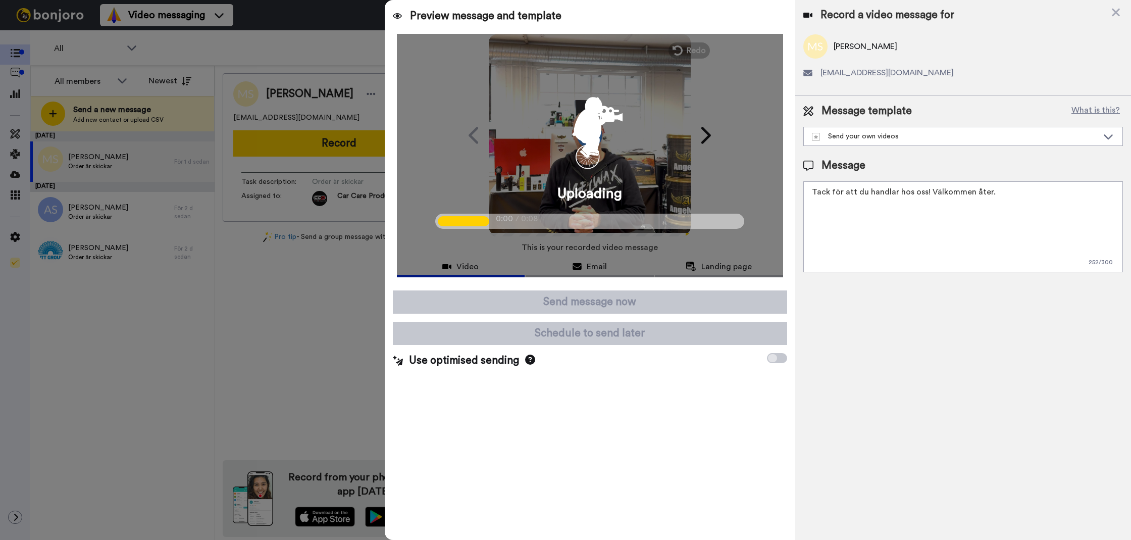
click at [163, 207] on div at bounding box center [565, 270] width 1131 height 540
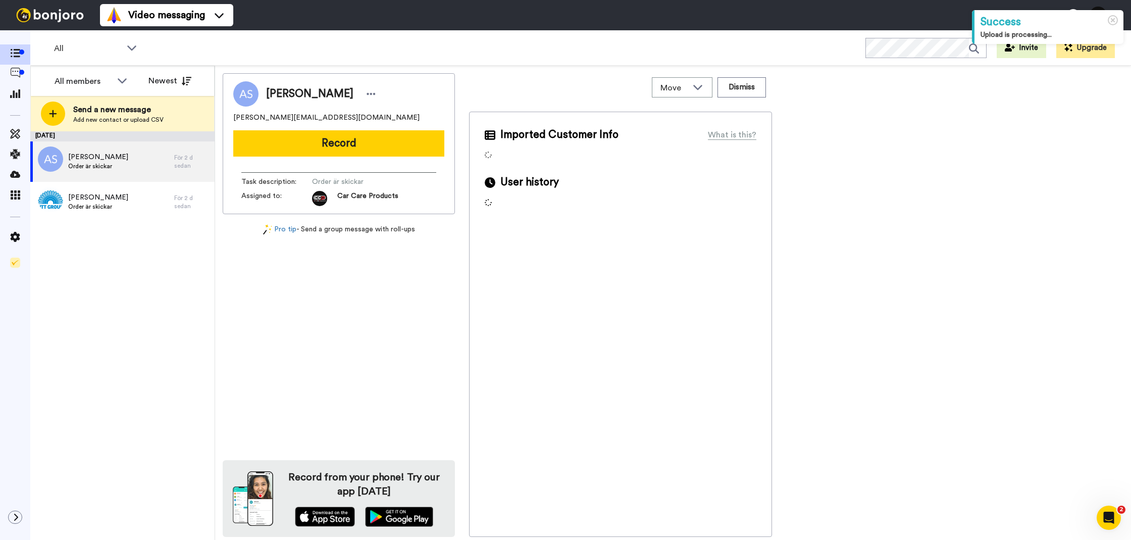
click at [387, 125] on div "[PERSON_NAME] [PERSON_NAME][EMAIL_ADDRESS][DOMAIN_NAME] Record Task description…" at bounding box center [339, 143] width 232 height 141
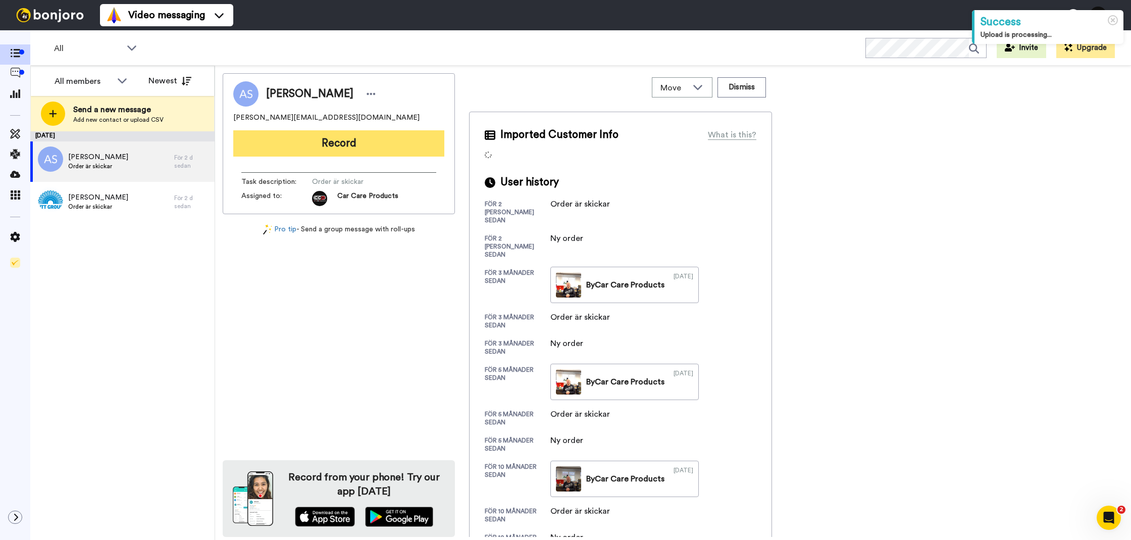
click at [370, 137] on button "Record" at bounding box center [338, 143] width 211 height 26
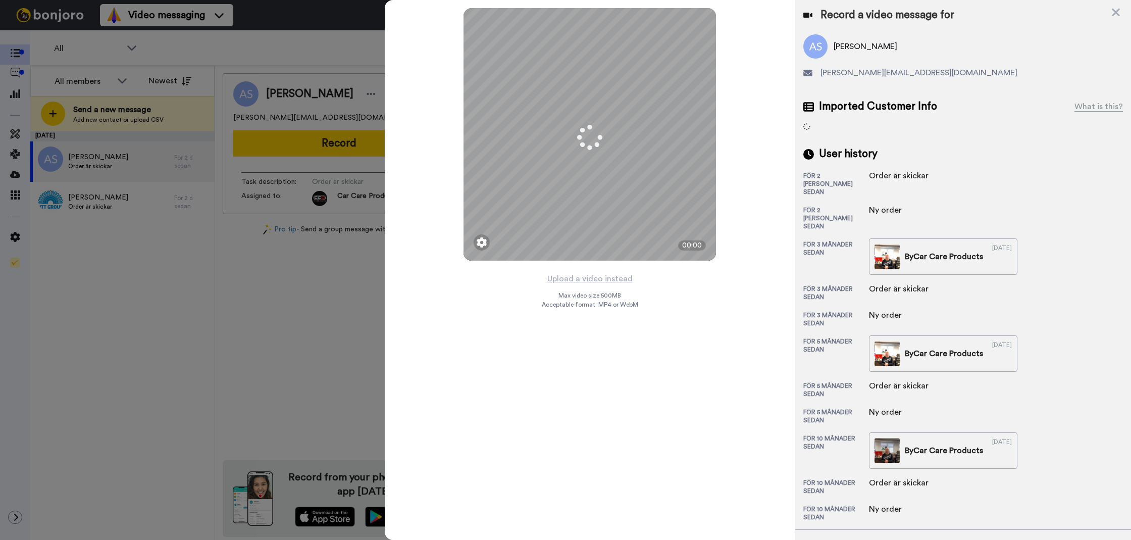
click at [563, 276] on button "Upload a video instead" at bounding box center [589, 278] width 91 height 13
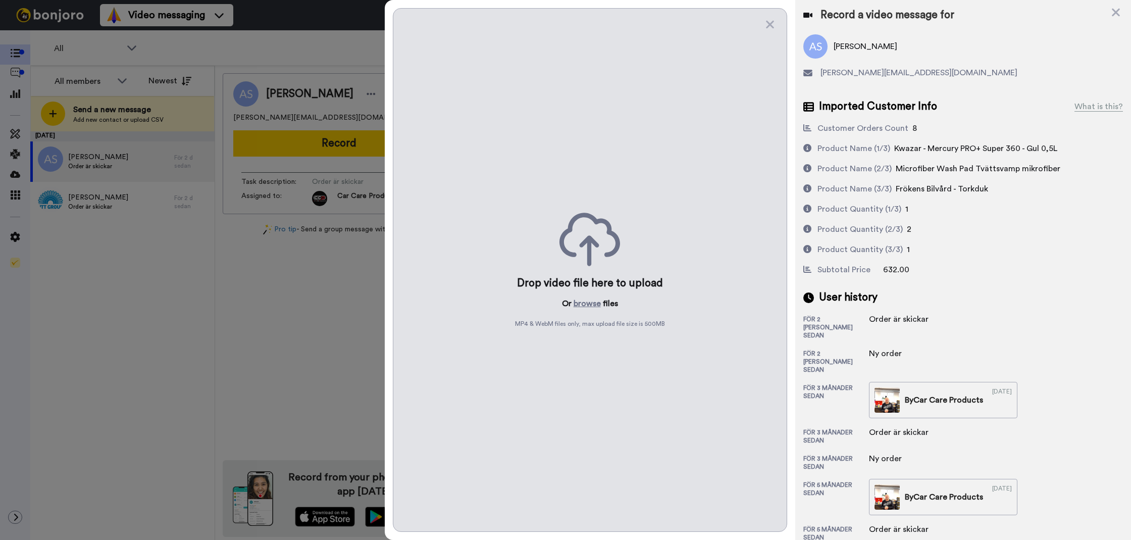
click at [586, 309] on div "Drop video file here to upload Or browse files MP4 & WebM files only, max uploa…" at bounding box center [590, 270] width 394 height 524
click at [586, 303] on button "browse" at bounding box center [587, 303] width 27 height 12
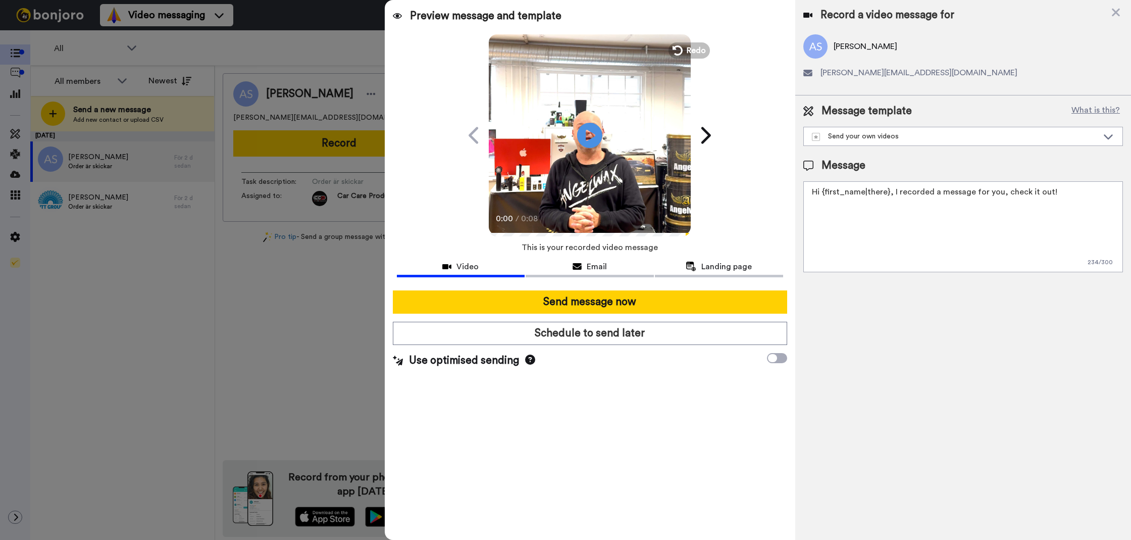
click at [960, 256] on textarea "Hi {first_name|there}, I recorded a message for you, check it out!" at bounding box center [963, 226] width 320 height 91
paste textarea "Tack för att du handlar hos oss! Välkommen åter."
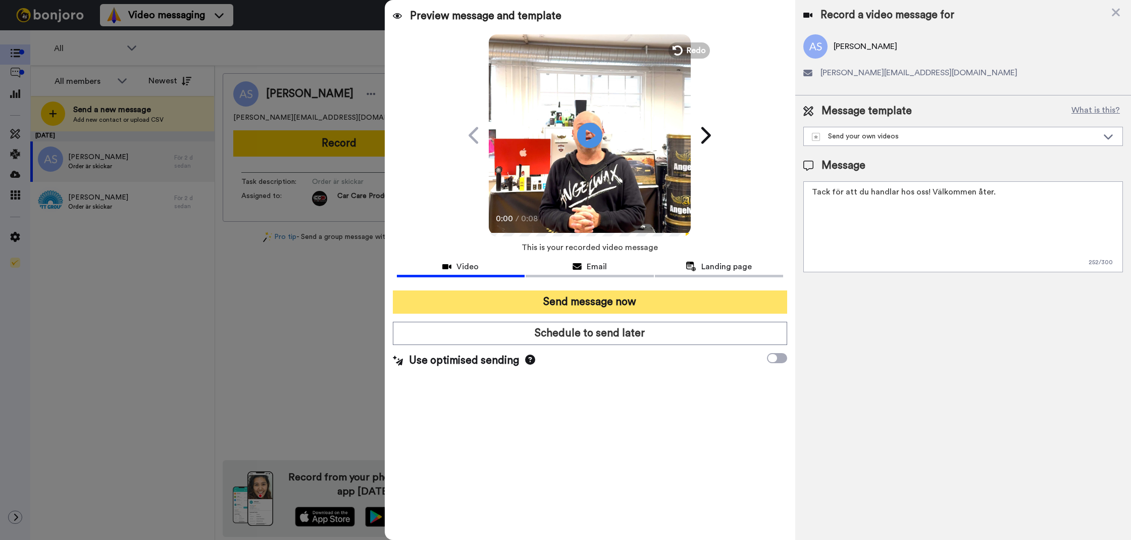
type textarea "Tack för att du handlar hos oss! Välkommen åter."
click at [635, 297] on button "Send message now" at bounding box center [590, 301] width 394 height 23
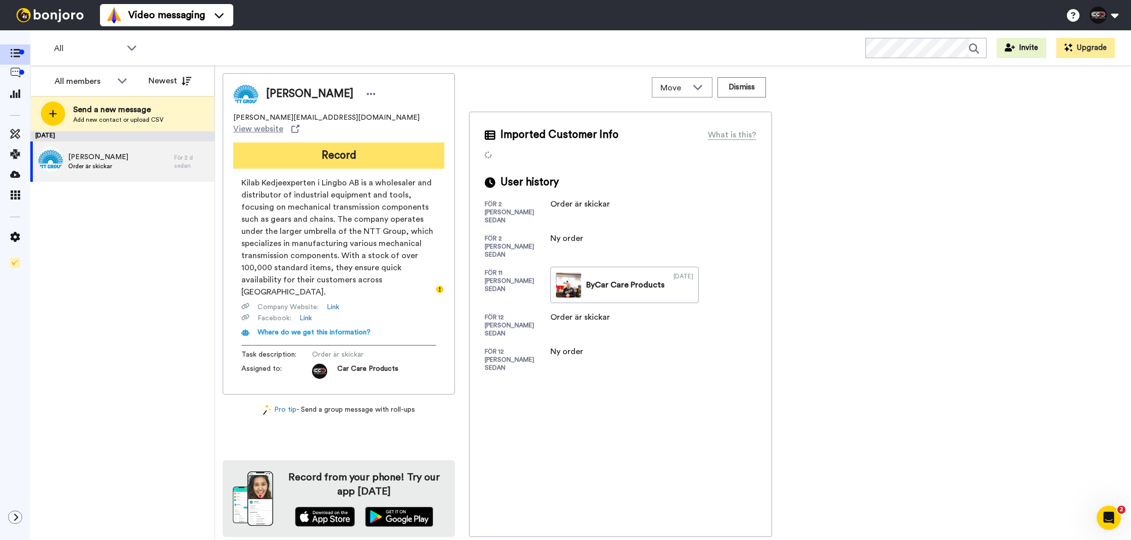
click at [280, 146] on button "Record" at bounding box center [338, 155] width 211 height 26
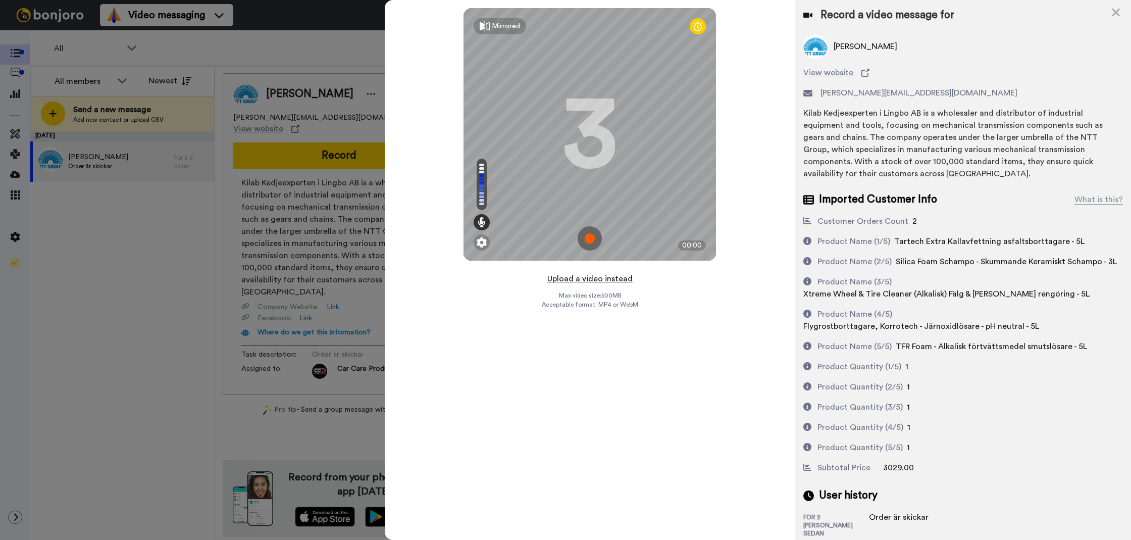
click at [572, 272] on button "Upload a video instead" at bounding box center [589, 278] width 91 height 13
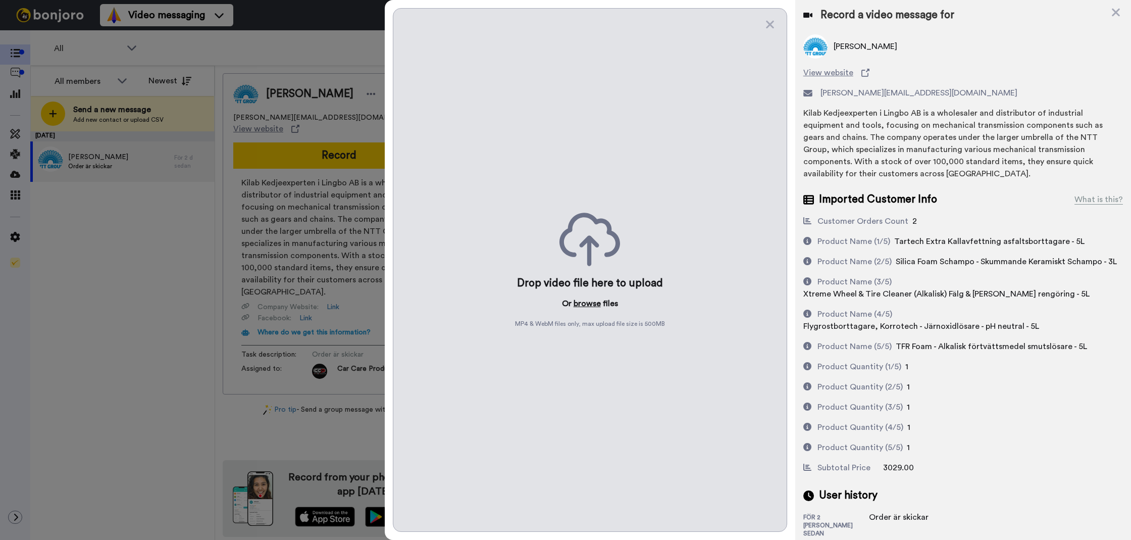
click at [583, 301] on button "browse" at bounding box center [587, 303] width 27 height 12
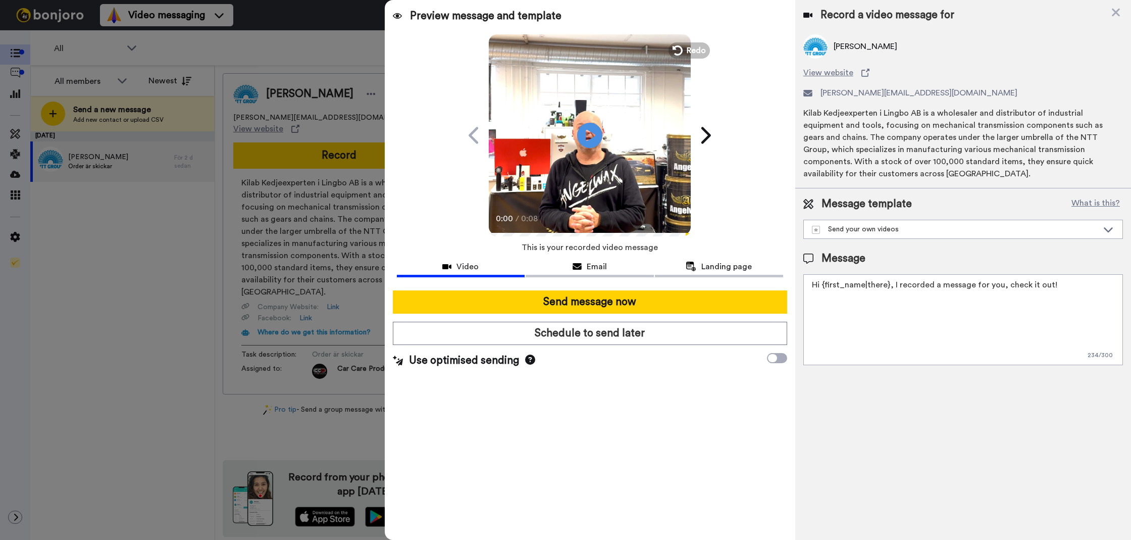
click at [1033, 337] on textarea "Hi {first_name|there}, I recorded a message for you, check it out!" at bounding box center [963, 319] width 320 height 91
paste textarea "Tack för att du handlar hos oss! Välkommen åter."
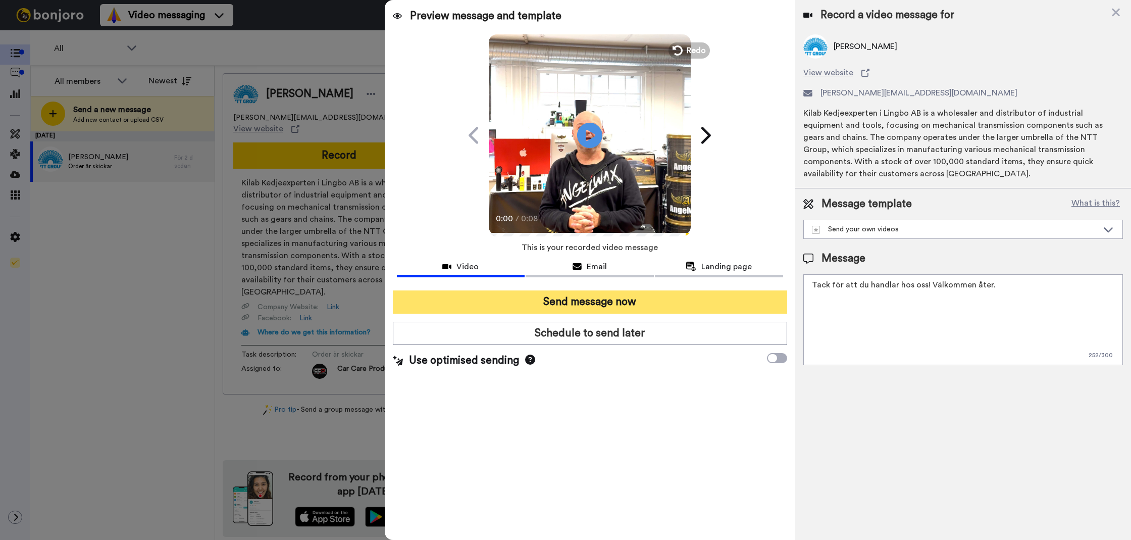
type textarea "Tack för att du handlar hos oss! Välkommen åter."
click at [642, 304] on button "Send message now" at bounding box center [590, 301] width 394 height 23
